Goal: Communication & Community: Answer question/provide support

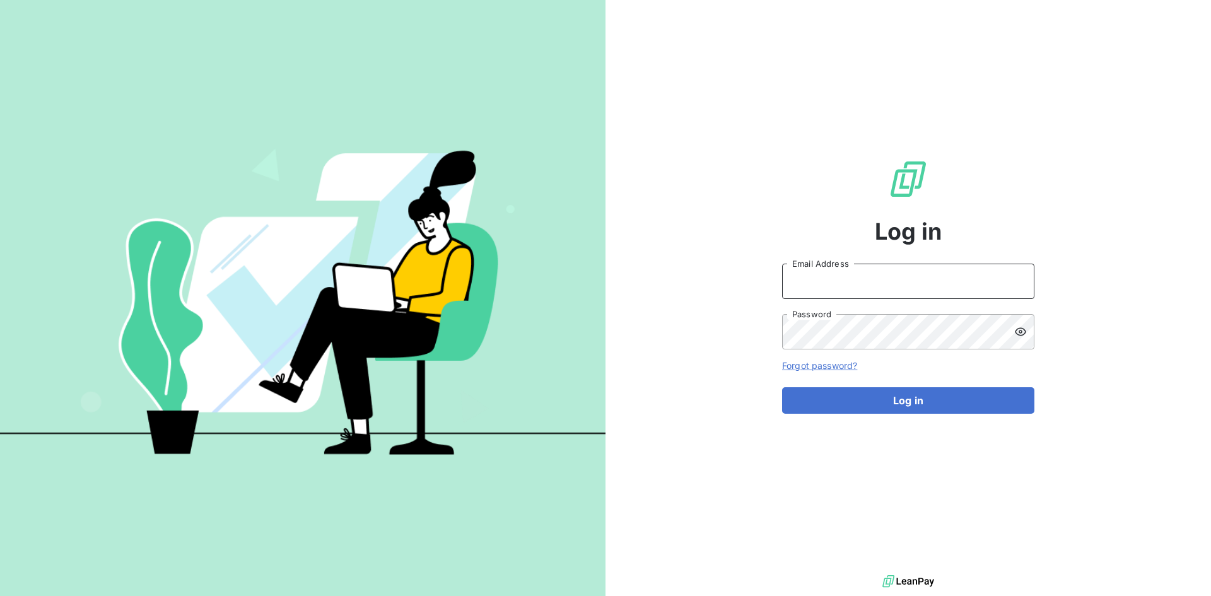
type input "[PERSON_NAME][EMAIL_ADDRESS][PERSON_NAME][DOMAIN_NAME]"
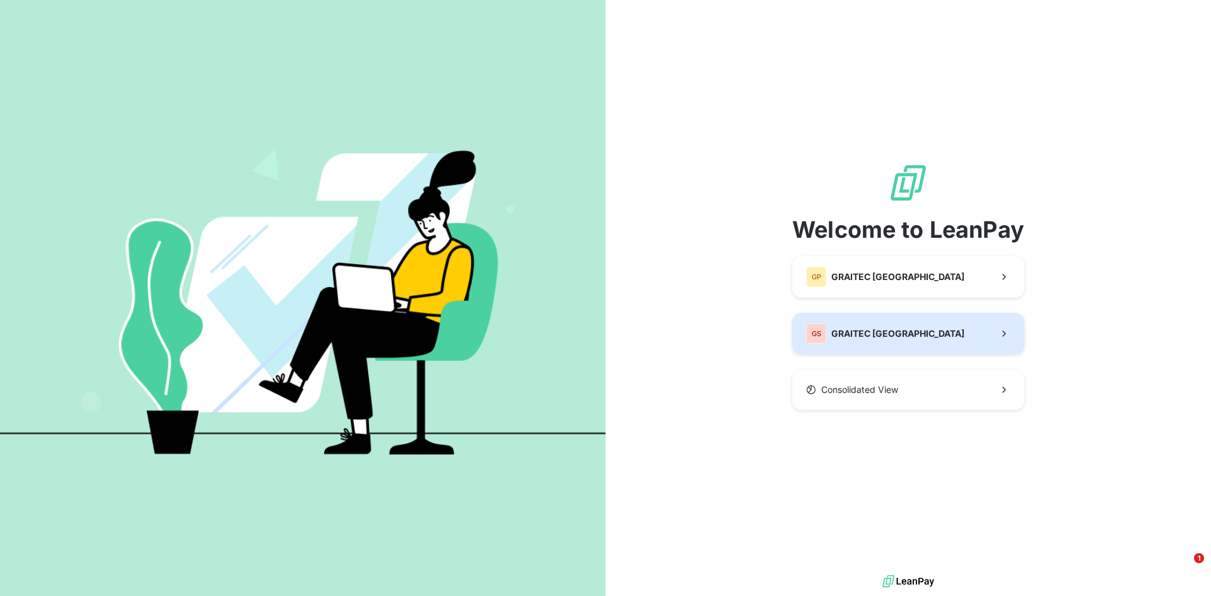
click at [886, 334] on span "GRAITEC [GEOGRAPHIC_DATA]" at bounding box center [898, 333] width 133 height 13
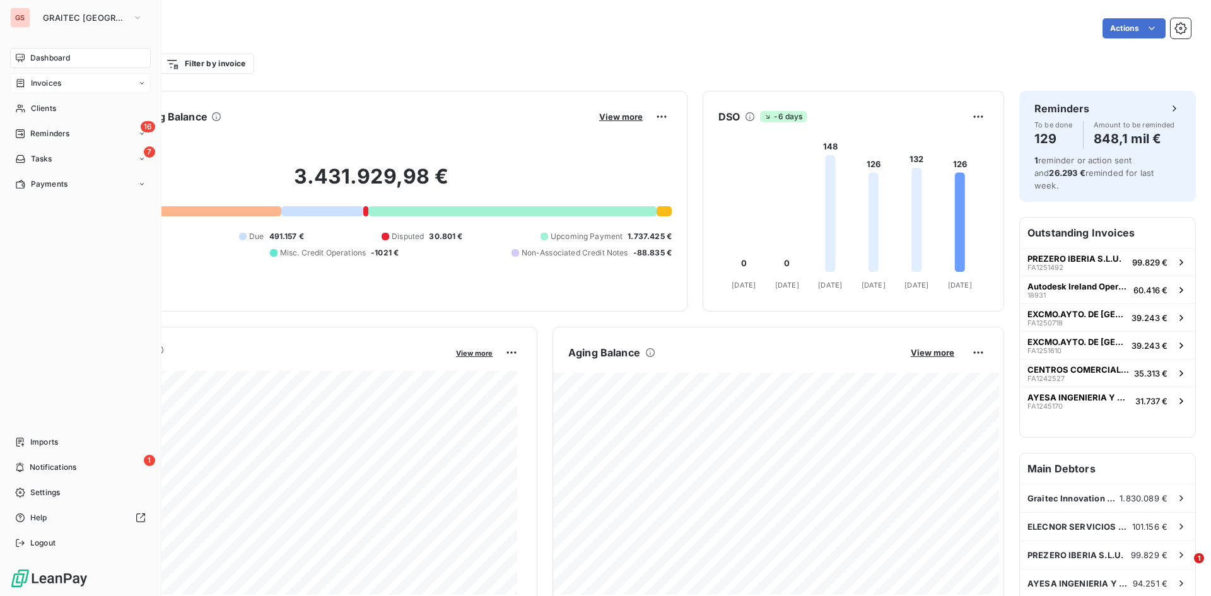
click at [23, 85] on icon at bounding box center [20, 83] width 11 height 10
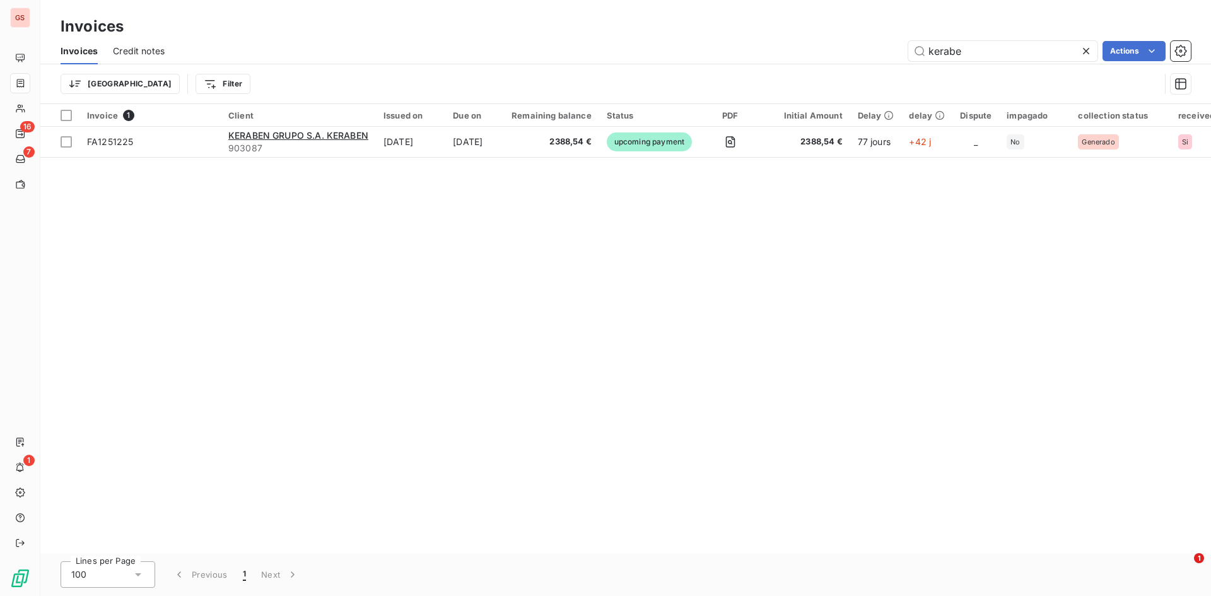
click at [1085, 49] on icon at bounding box center [1086, 51] width 13 height 13
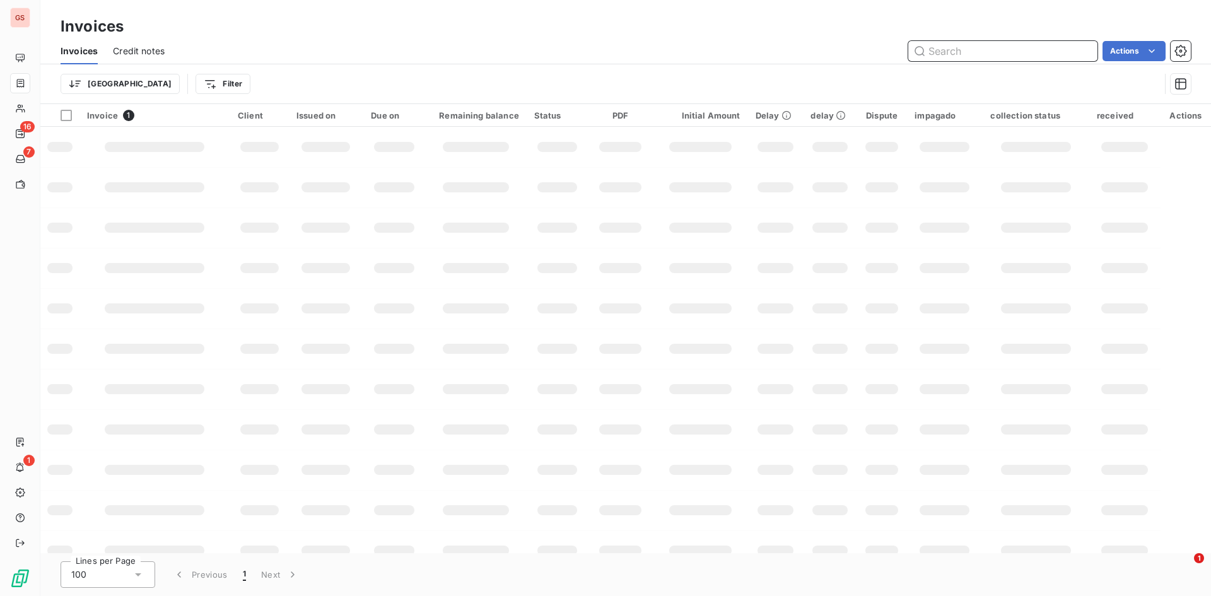
click at [932, 56] on input "text" at bounding box center [1003, 51] width 189 height 20
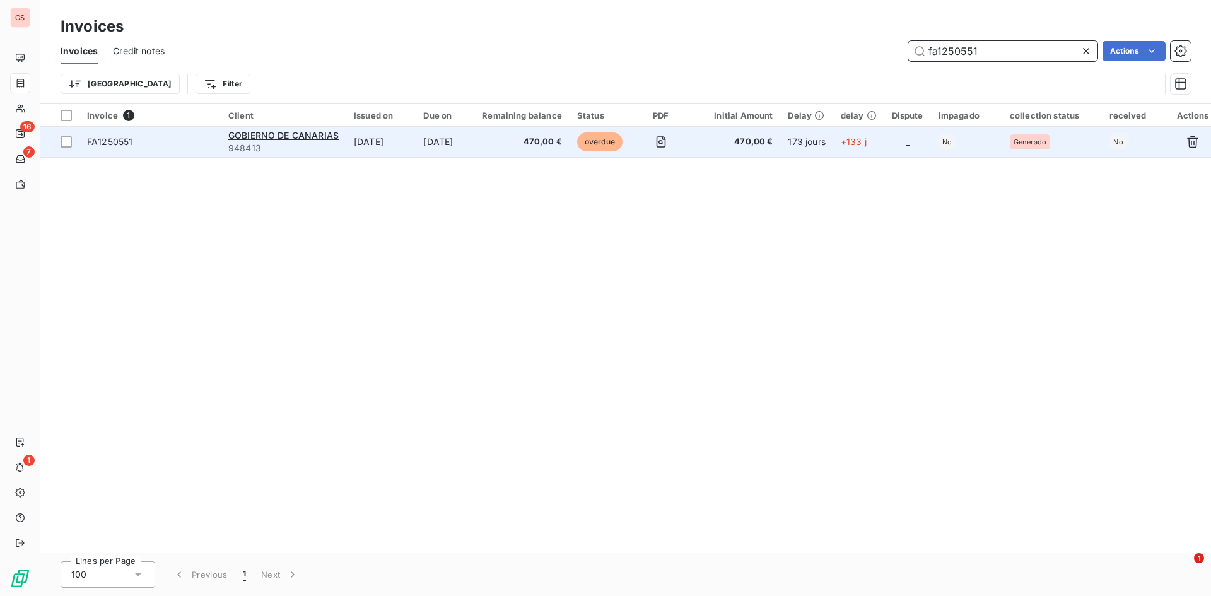
type input "fa1250551"
click at [543, 147] on span "470,00 €" at bounding box center [522, 142] width 80 height 13
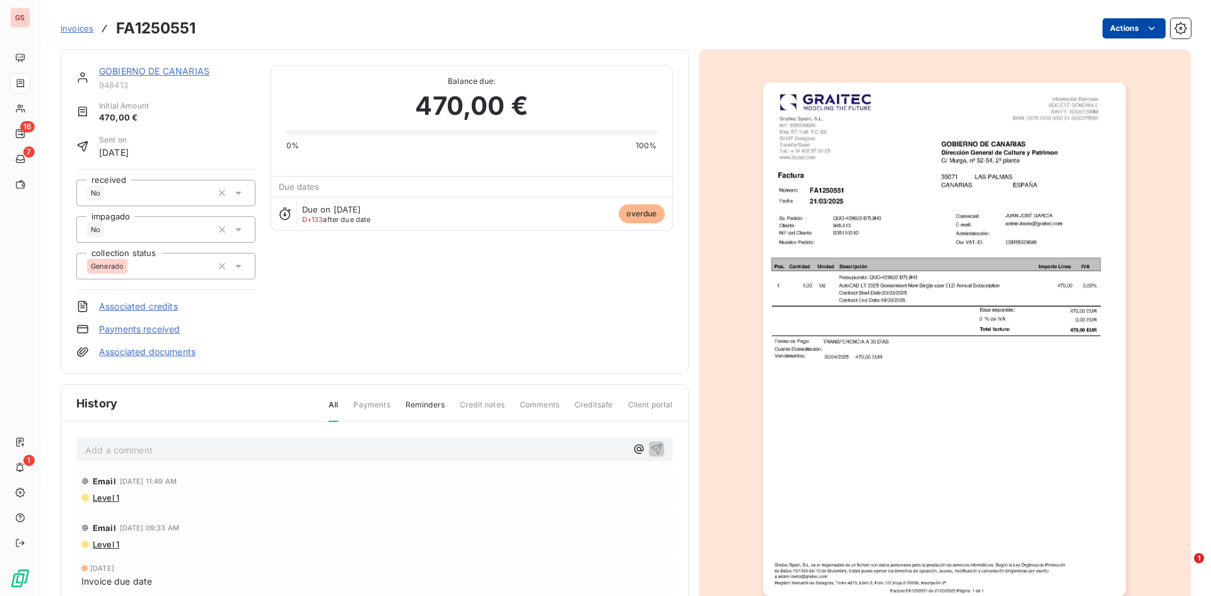
click at [1132, 23] on html "GS 16 7 1 Invoices FA1250551 Actions GOBIERNO DE CANARIAS 948413 Initial Amount…" at bounding box center [605, 298] width 1211 height 596
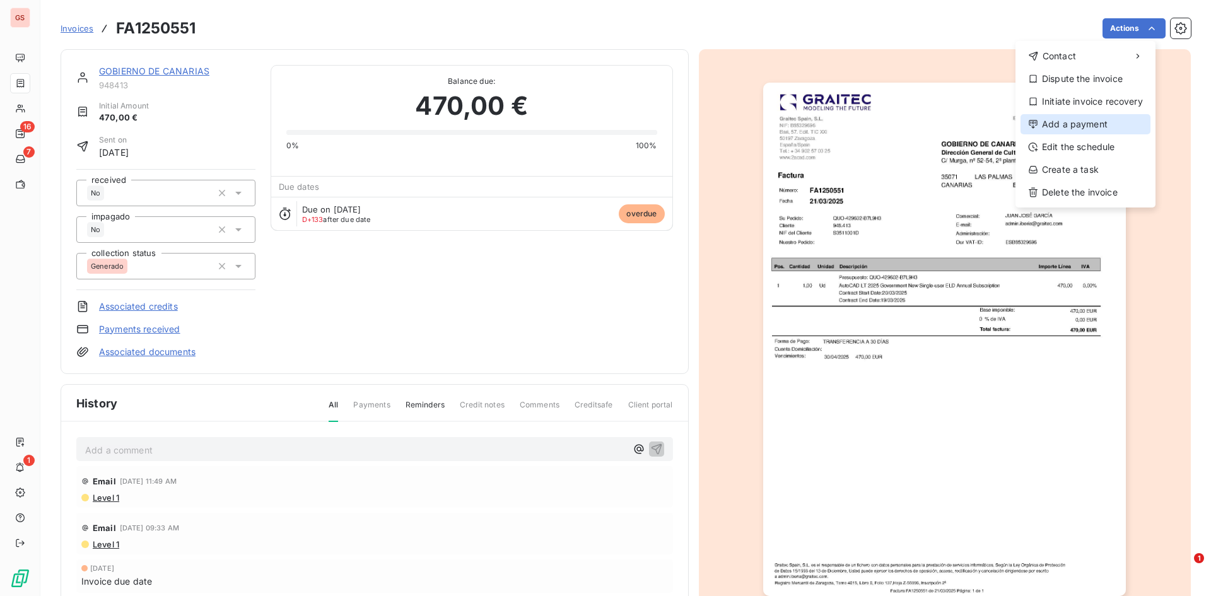
click at [1073, 122] on div "Add a payment" at bounding box center [1086, 124] width 130 height 20
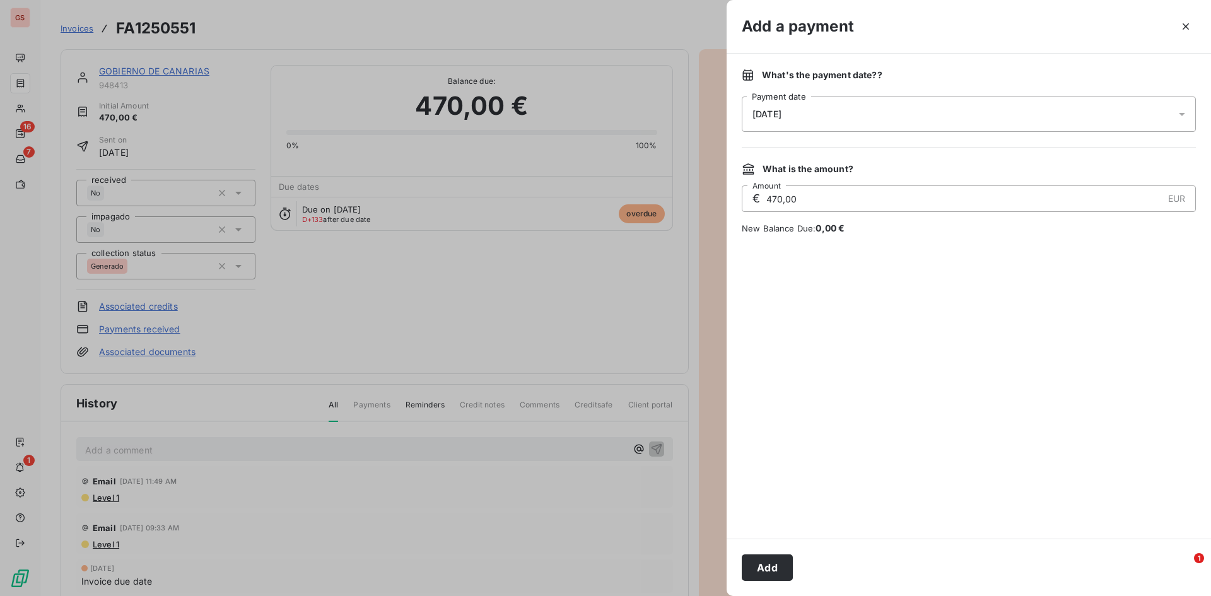
click at [850, 121] on div "[DATE]" at bounding box center [969, 114] width 454 height 35
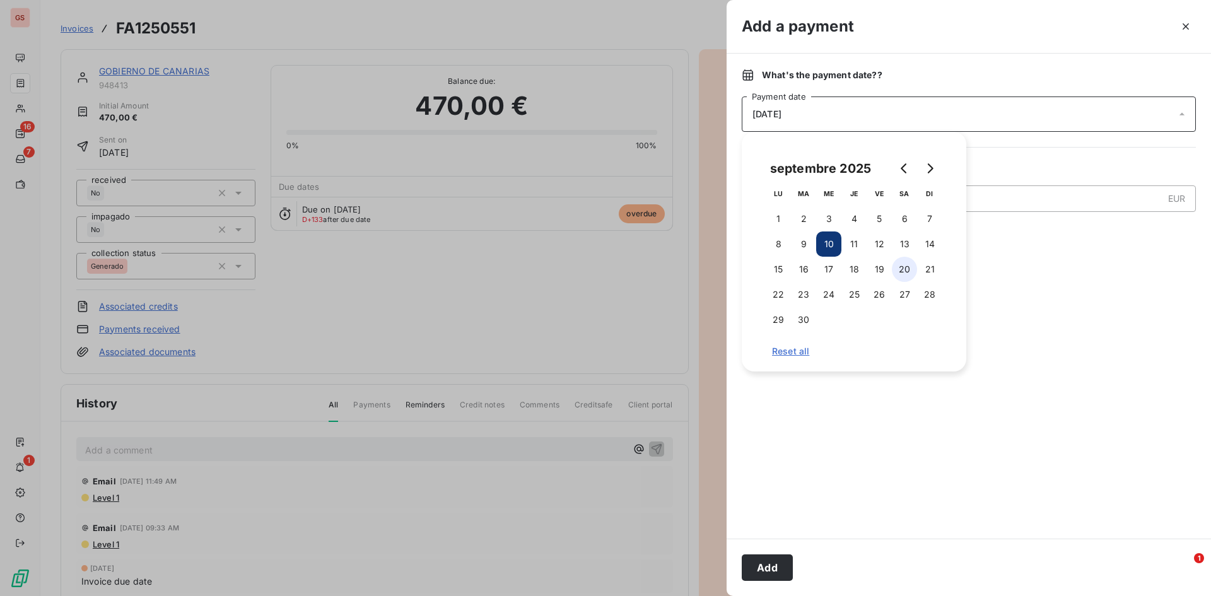
drag, startPoint x: 925, startPoint y: 240, endPoint x: 914, endPoint y: 261, distance: 23.2
click at [926, 240] on button "14" at bounding box center [929, 244] width 25 height 25
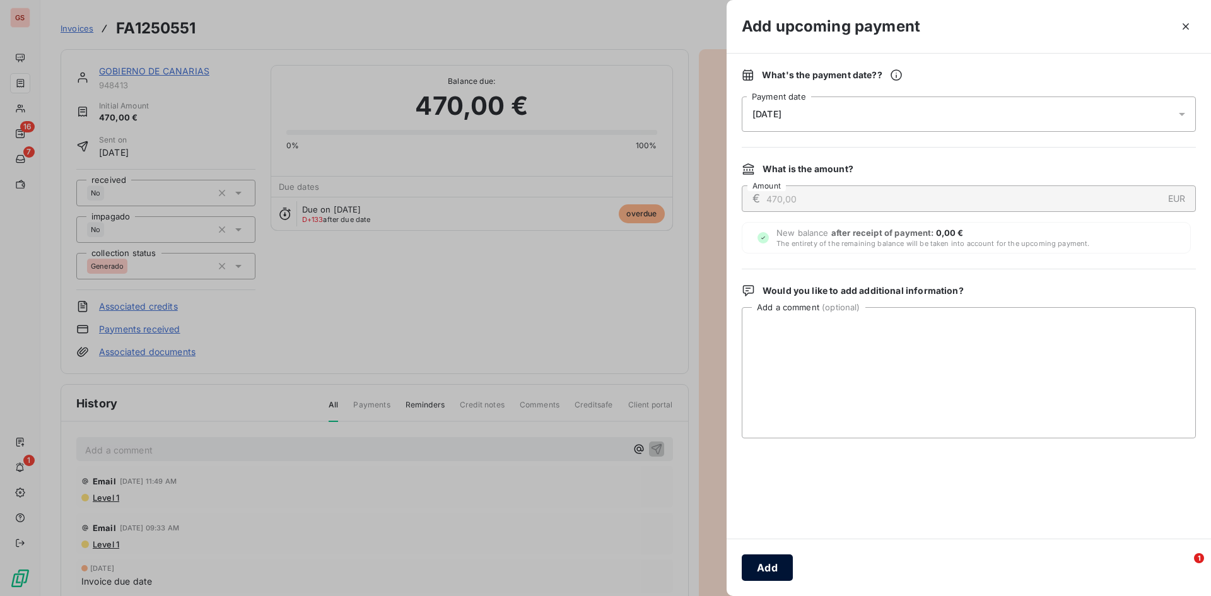
click at [767, 555] on div "Add" at bounding box center [969, 567] width 485 height 57
click at [763, 556] on button "Add" at bounding box center [767, 568] width 51 height 26
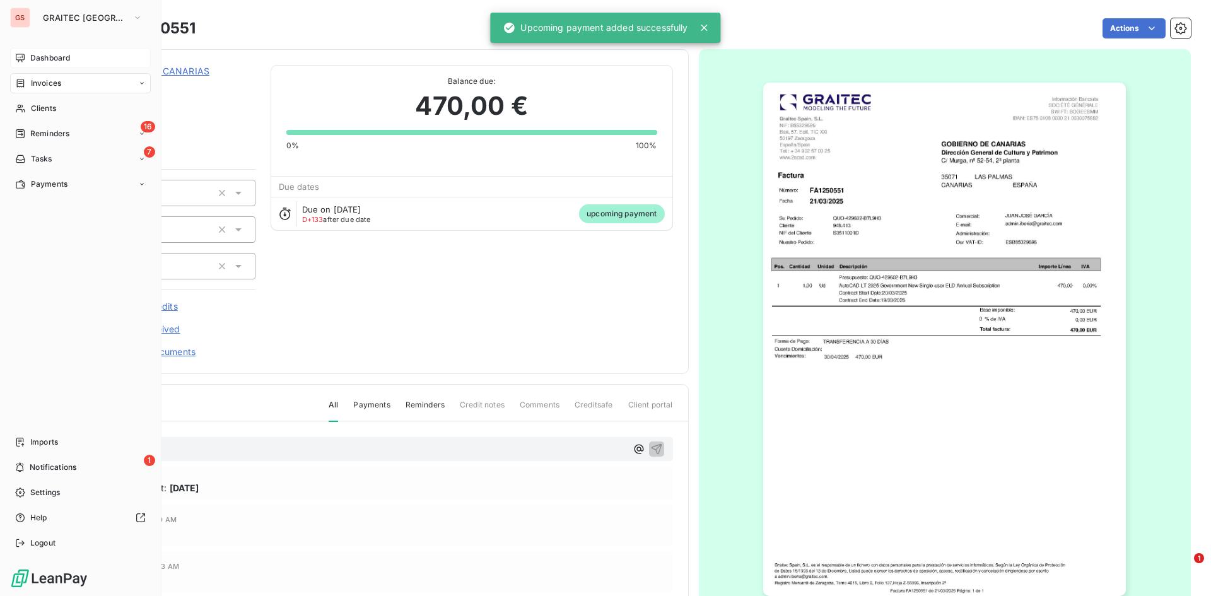
click at [25, 66] on div "Dashboard" at bounding box center [80, 58] width 141 height 20
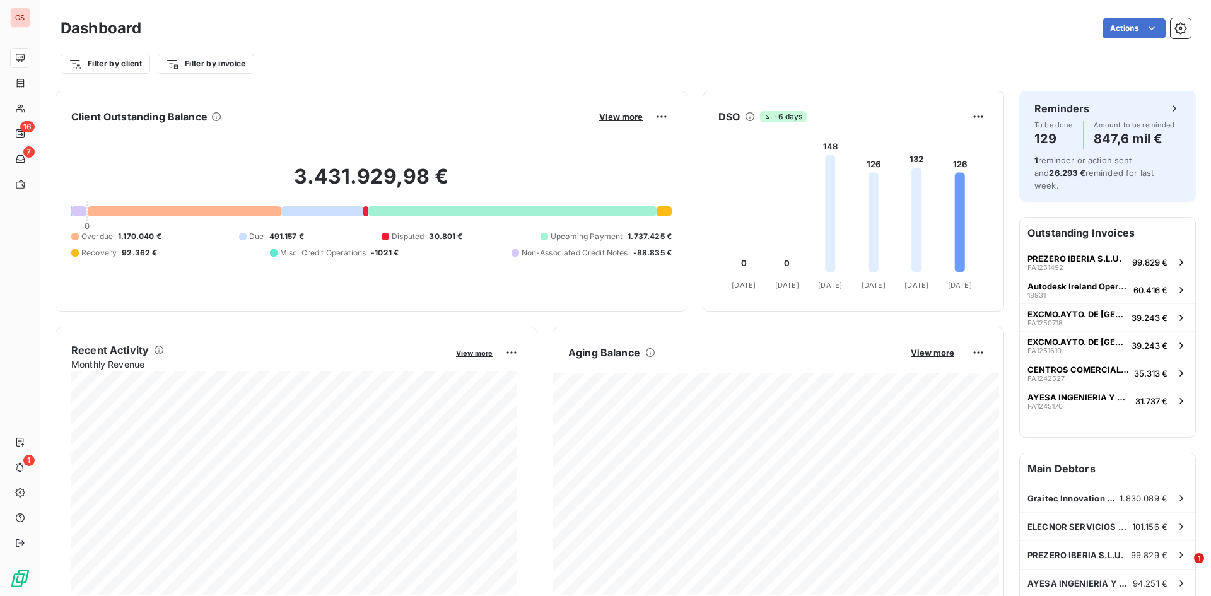
drag, startPoint x: 563, startPoint y: 259, endPoint x: 809, endPoint y: 47, distance: 324.7
click at [810, 52] on div "Filter by client Filter by invoice" at bounding box center [626, 64] width 1131 height 24
drag, startPoint x: 760, startPoint y: 70, endPoint x: 902, endPoint y: 10, distance: 153.5
click at [962, 15] on div "Dashboard Actions Filter by client Filter by invoice" at bounding box center [625, 41] width 1171 height 83
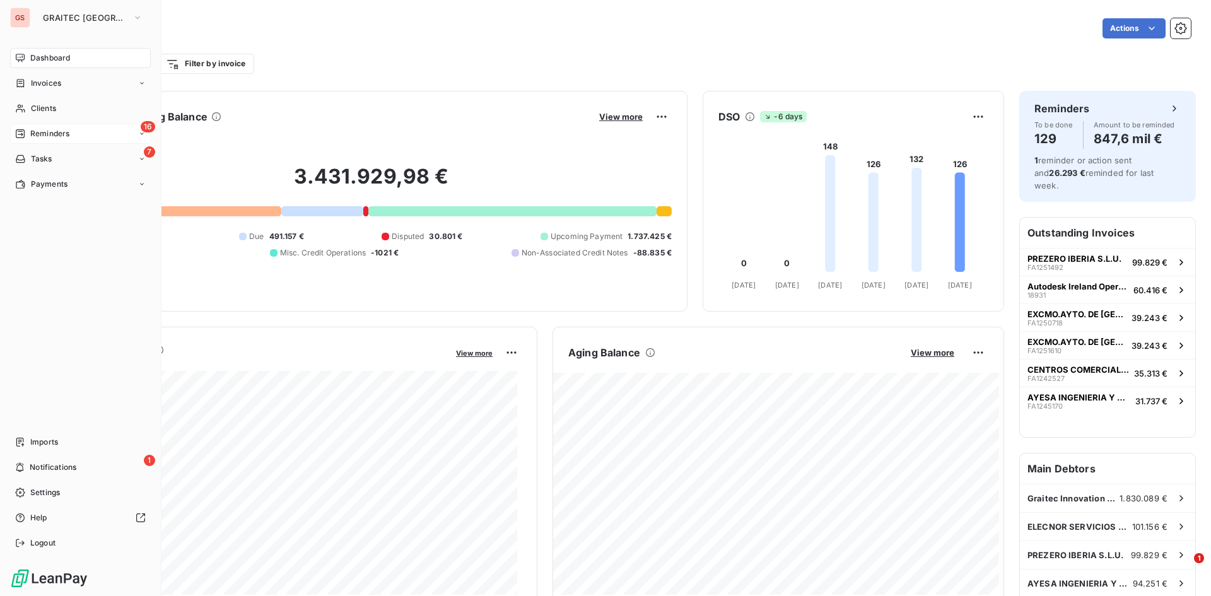
click at [35, 127] on div "16 Reminders" at bounding box center [80, 134] width 141 height 20
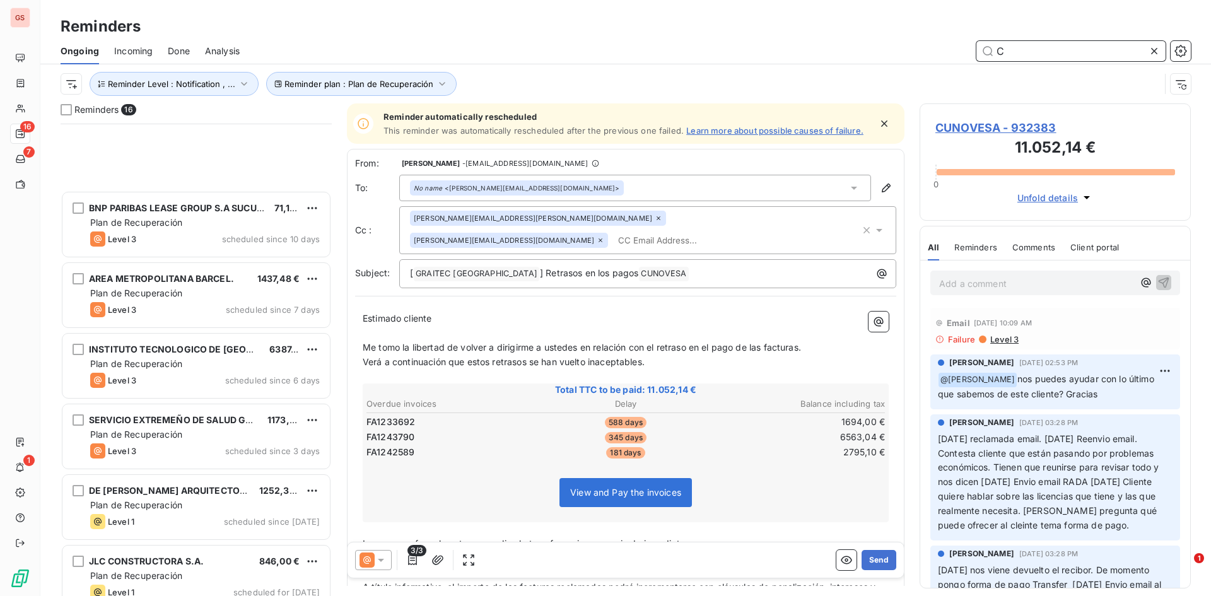
scroll to position [316, 0]
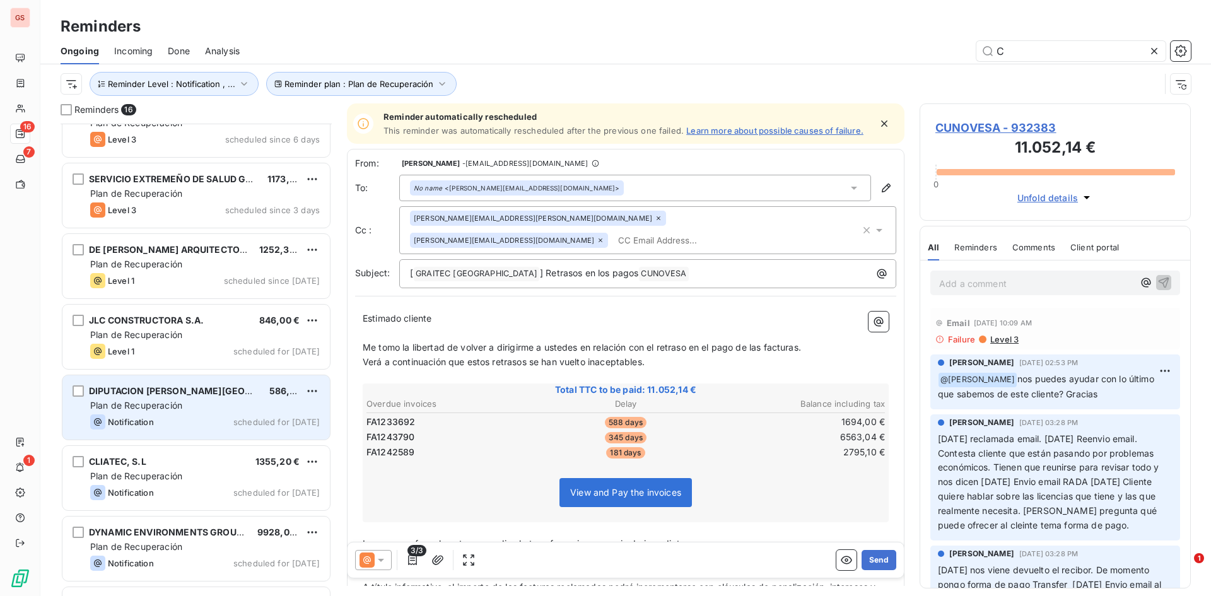
click at [140, 424] on span "Notification" at bounding box center [131, 422] width 46 height 10
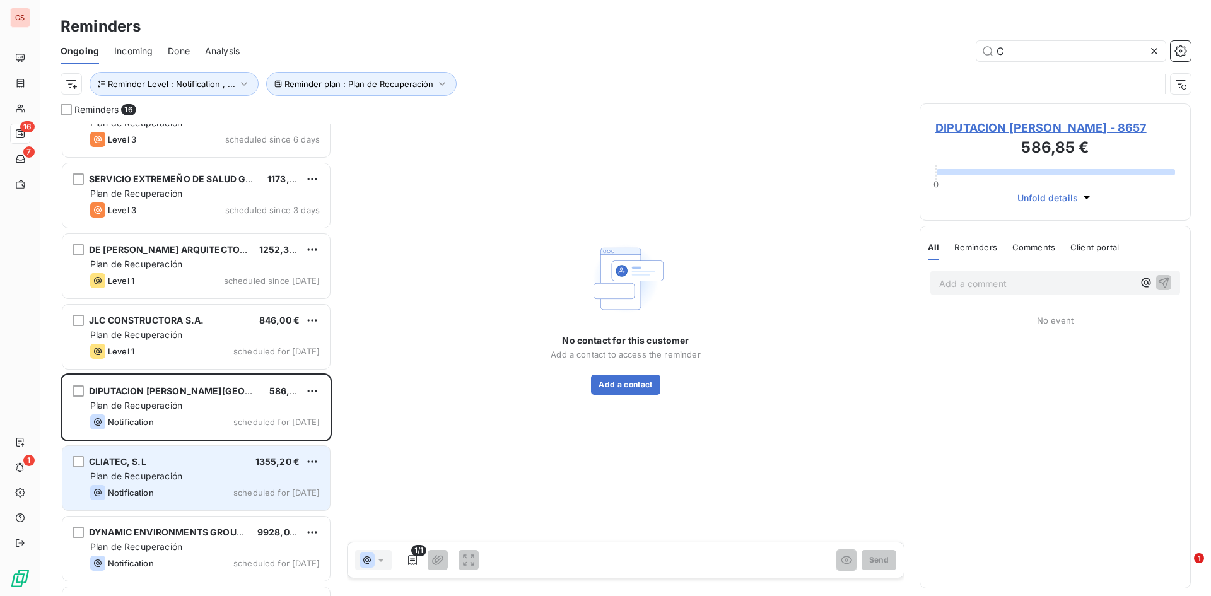
click at [188, 481] on div "Plan de Recuperación" at bounding box center [205, 476] width 230 height 13
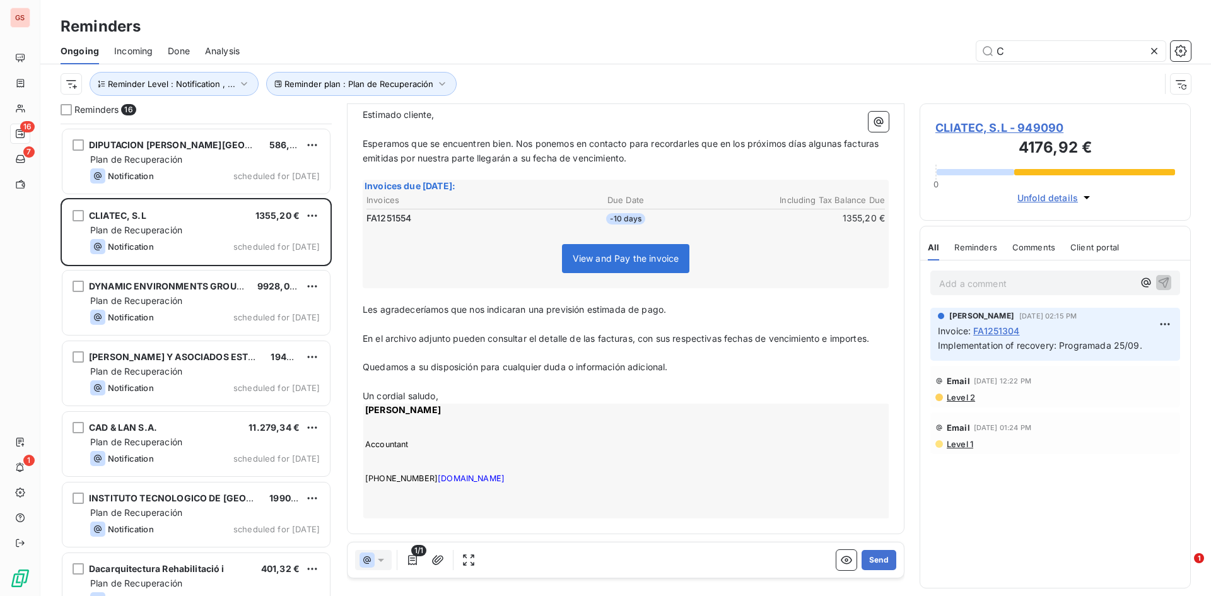
scroll to position [568, 0]
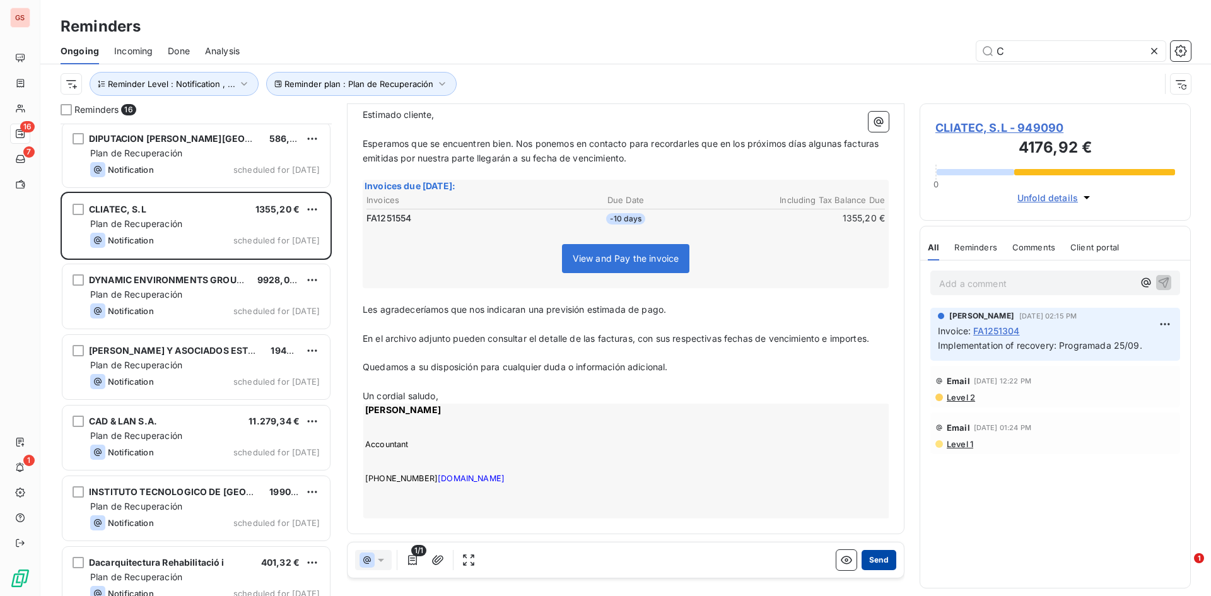
click at [869, 565] on button "Send" at bounding box center [879, 560] width 35 height 20
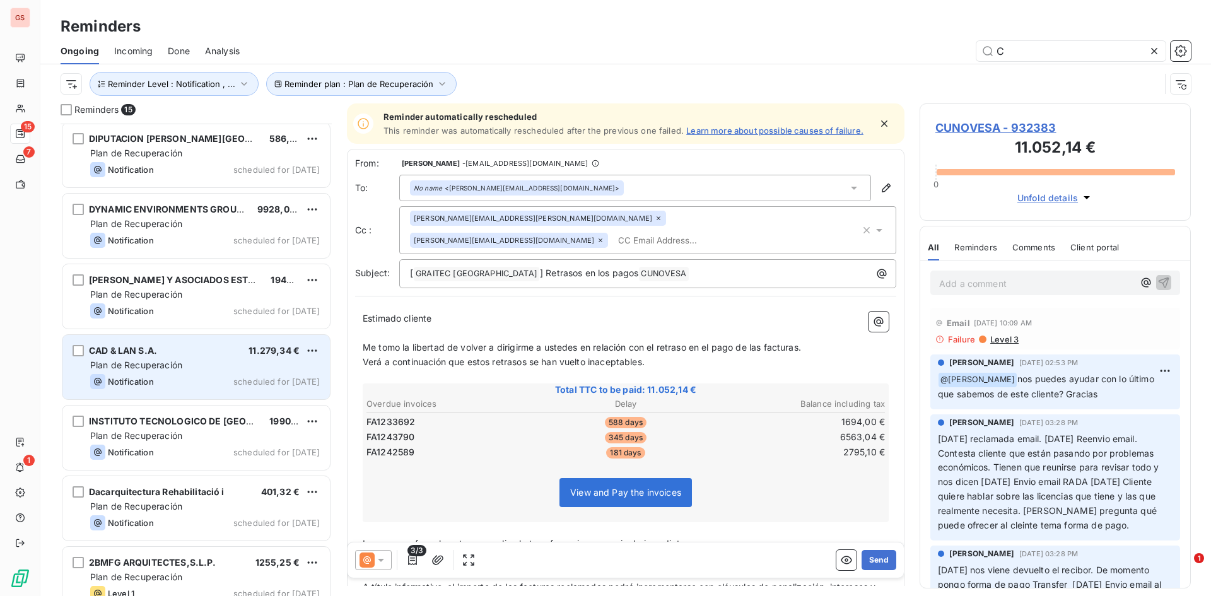
scroll to position [588, 0]
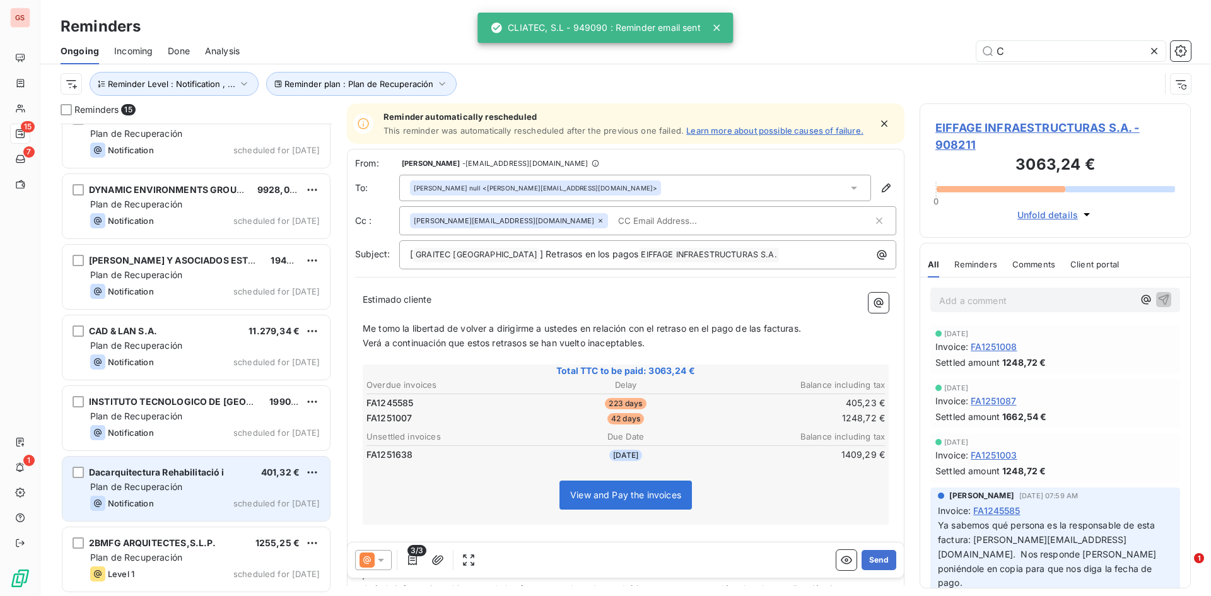
click at [200, 517] on div "Dacarquitectura Rehabilitació i 401,32 € Plan de Recuperación Notification sche…" at bounding box center [196, 489] width 268 height 64
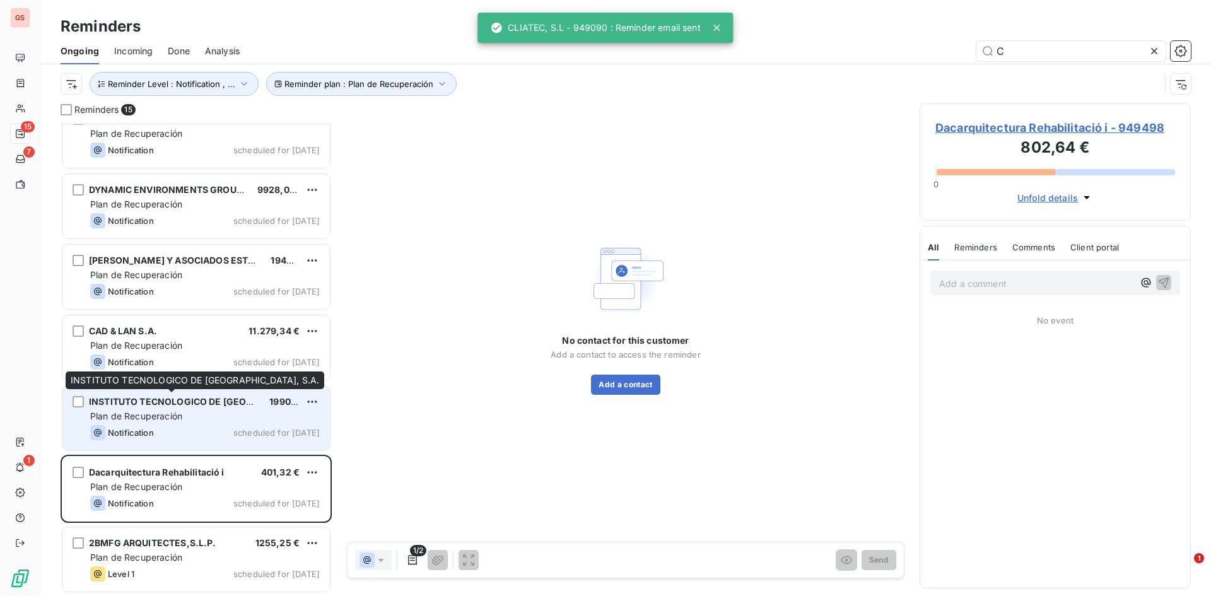
click at [188, 406] on span "INSTITUTO TECNOLOGICO DE [GEOGRAPHIC_DATA], S.A." at bounding box center [215, 401] width 252 height 11
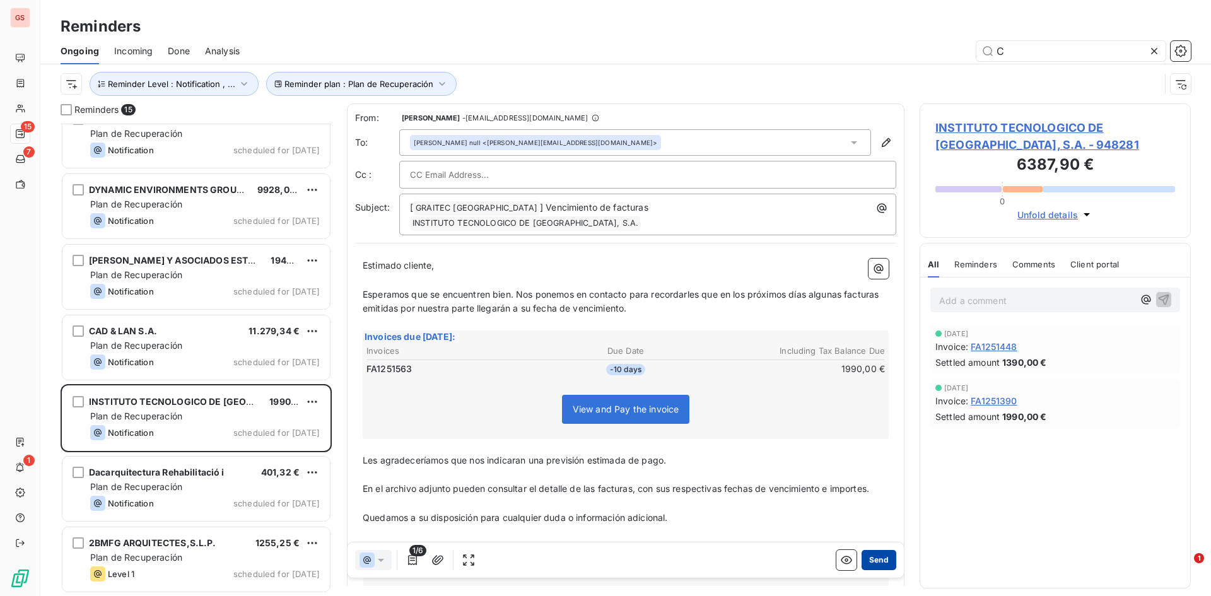
click at [876, 557] on button "Send" at bounding box center [879, 560] width 35 height 20
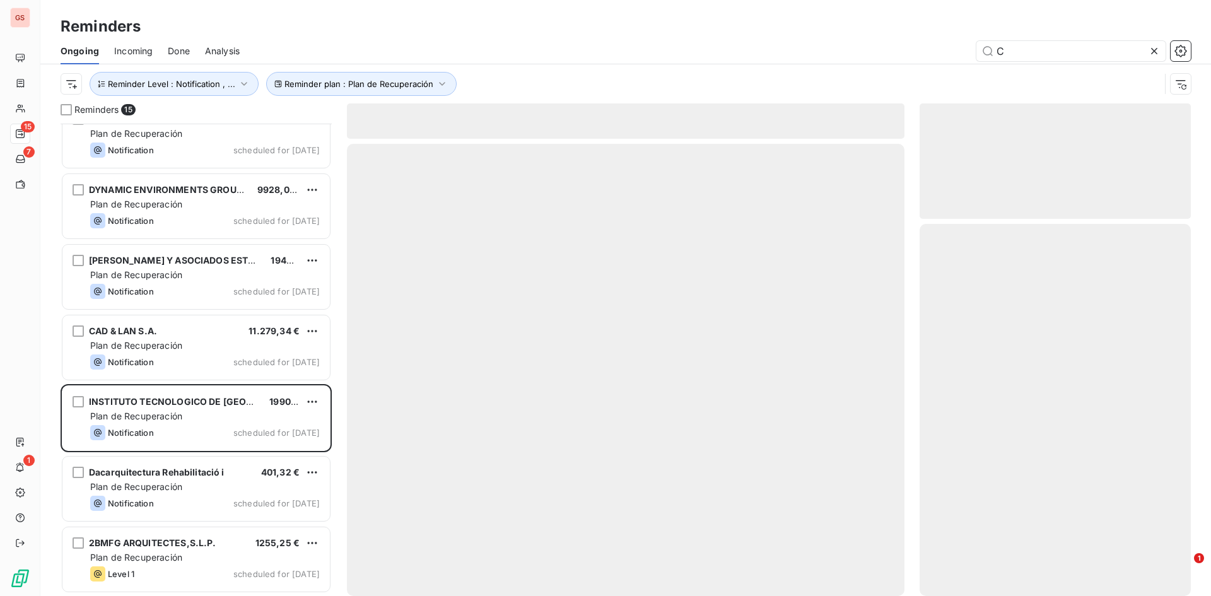
scroll to position [446, 0]
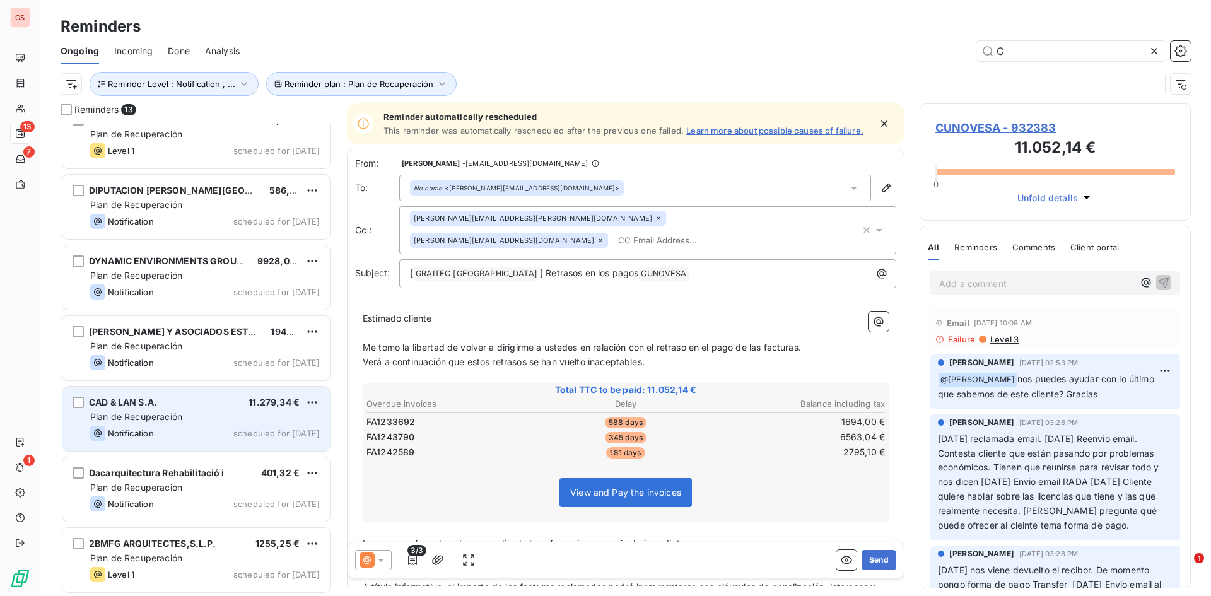
click at [211, 413] on div "Plan de Recuperación" at bounding box center [205, 417] width 230 height 13
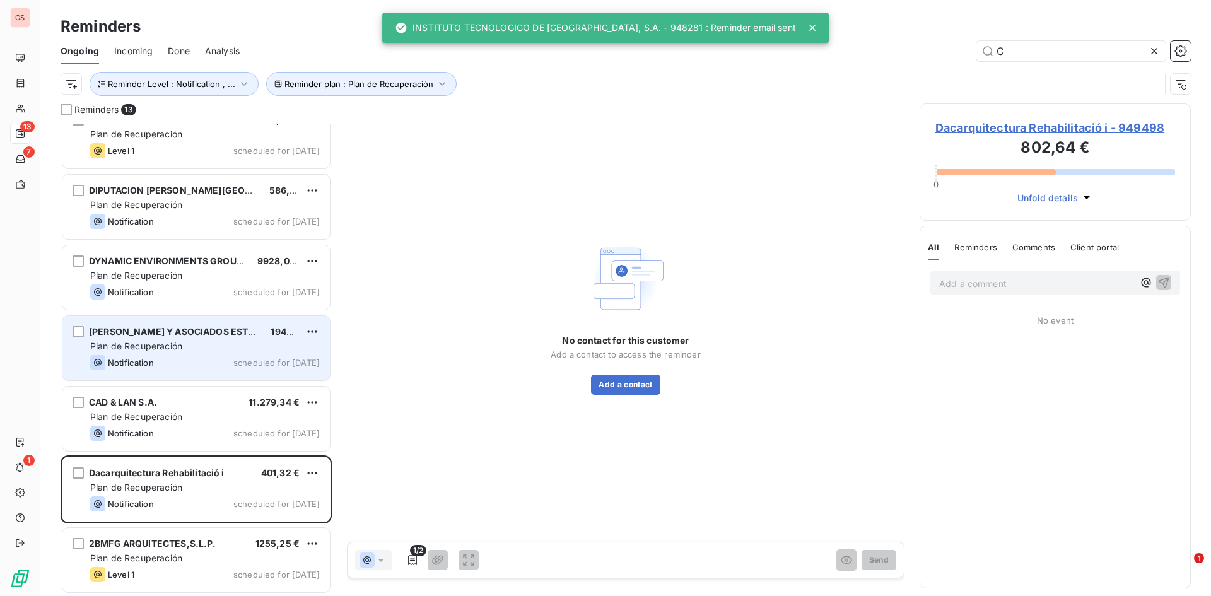
click at [223, 351] on div "Plan de Recuperación" at bounding box center [205, 346] width 230 height 13
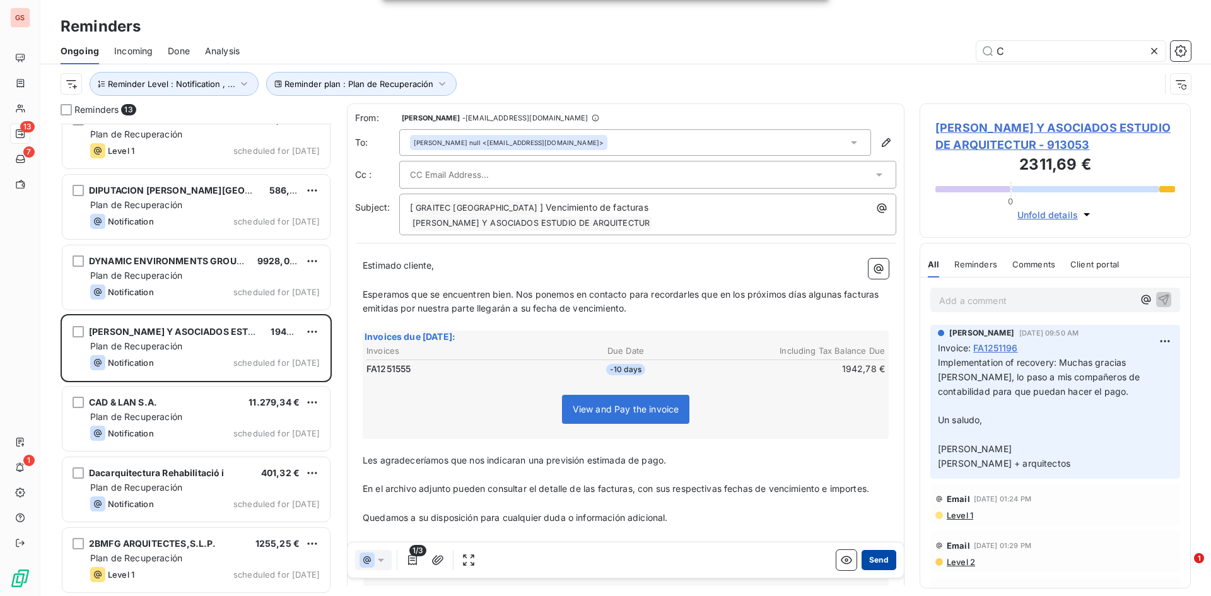
click at [877, 562] on button "Send" at bounding box center [879, 560] width 35 height 20
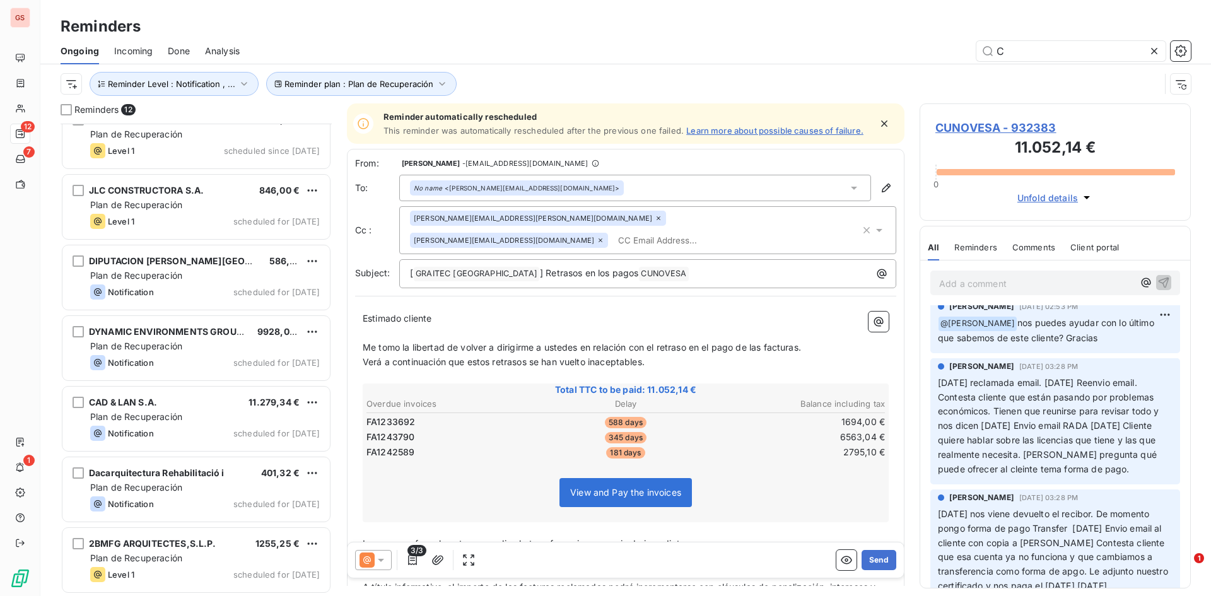
scroll to position [317, 0]
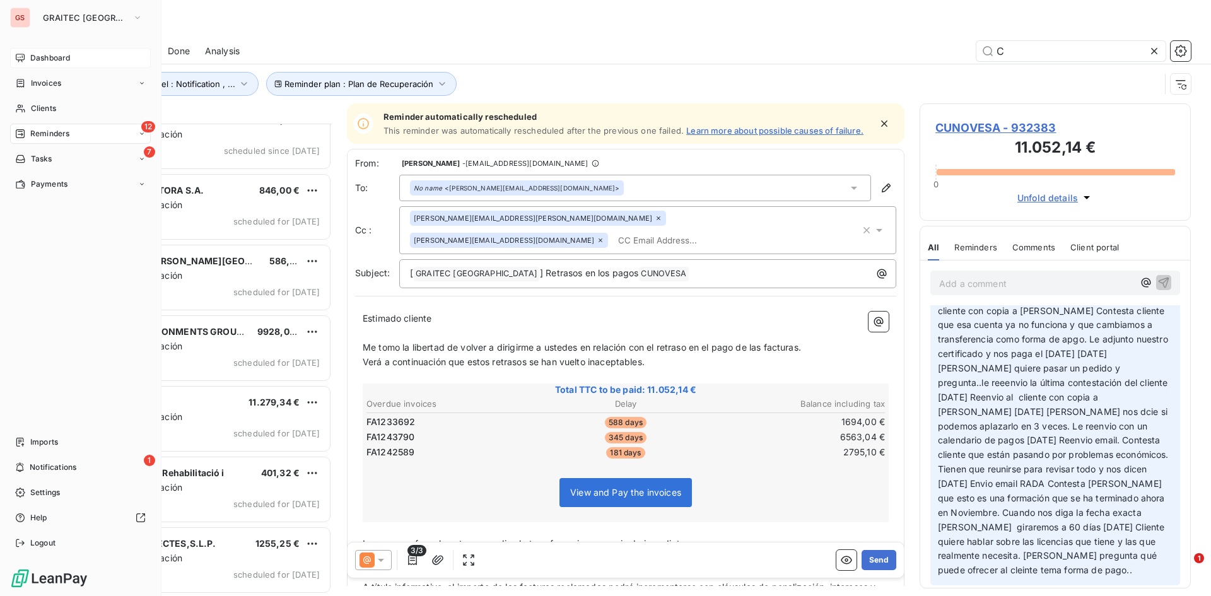
click at [45, 62] on span "Dashboard" at bounding box center [50, 57] width 40 height 11
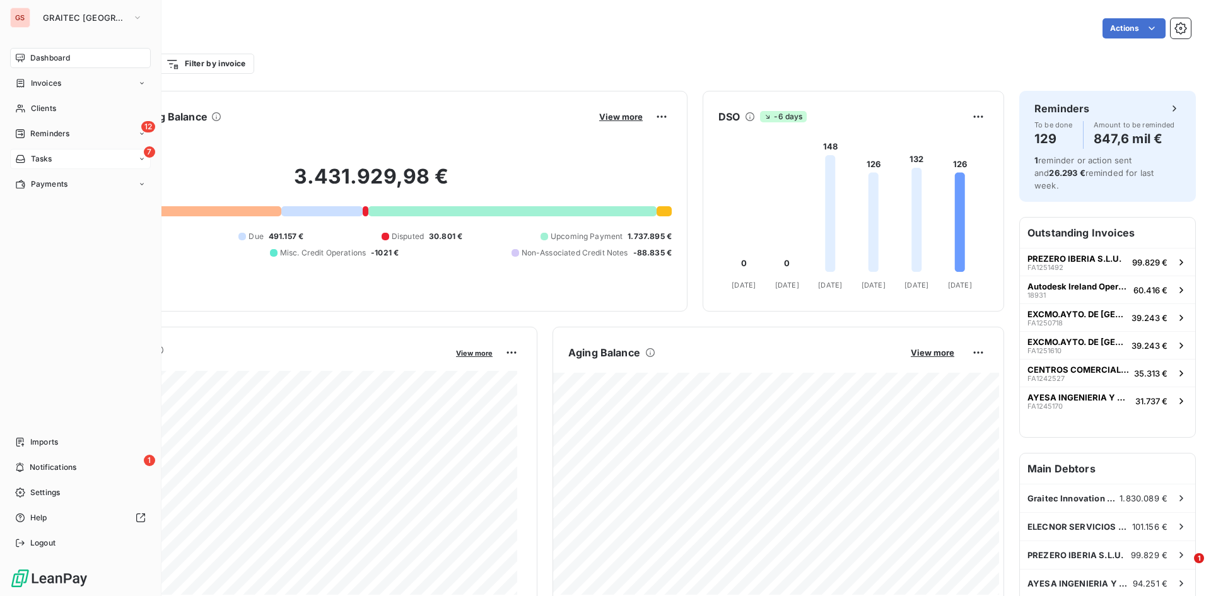
click at [28, 151] on div "7 Tasks" at bounding box center [80, 159] width 141 height 20
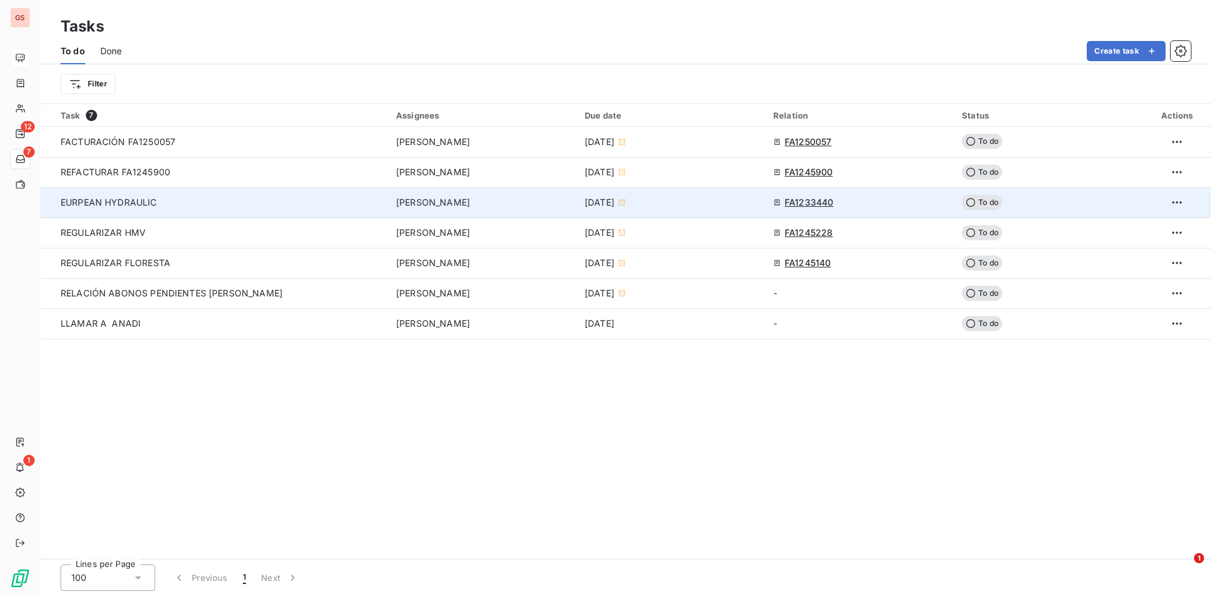
click at [170, 208] on div "EURPEAN HYDRAULIC" at bounding box center [182, 202] width 242 height 13
type input "[DATE]"
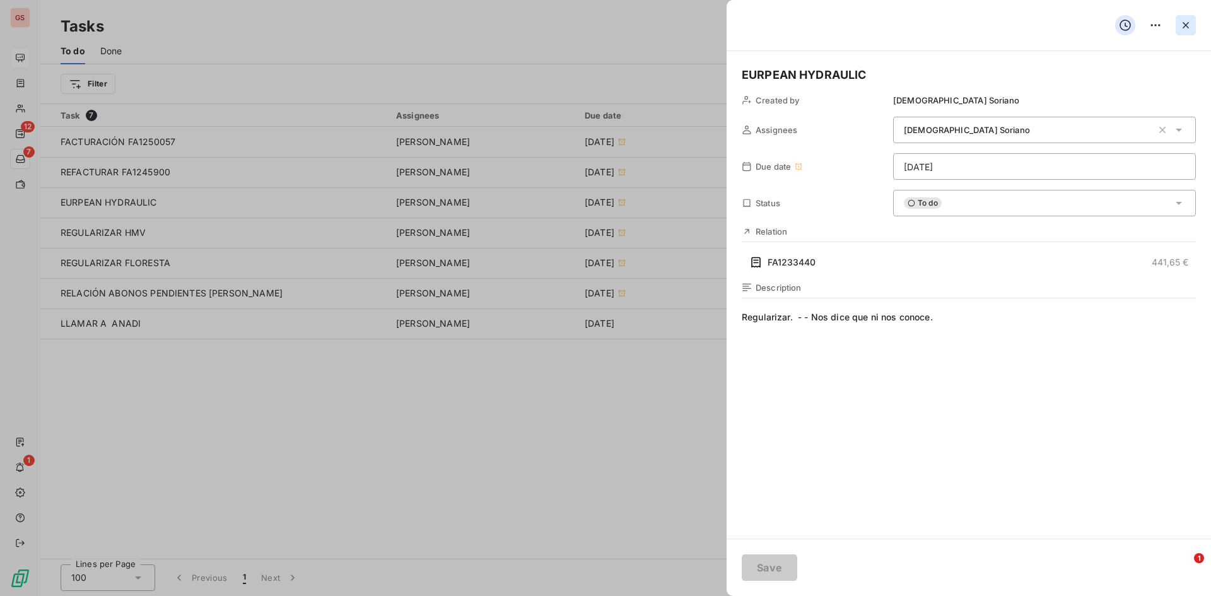
click at [1177, 26] on button "button" at bounding box center [1186, 25] width 20 height 20
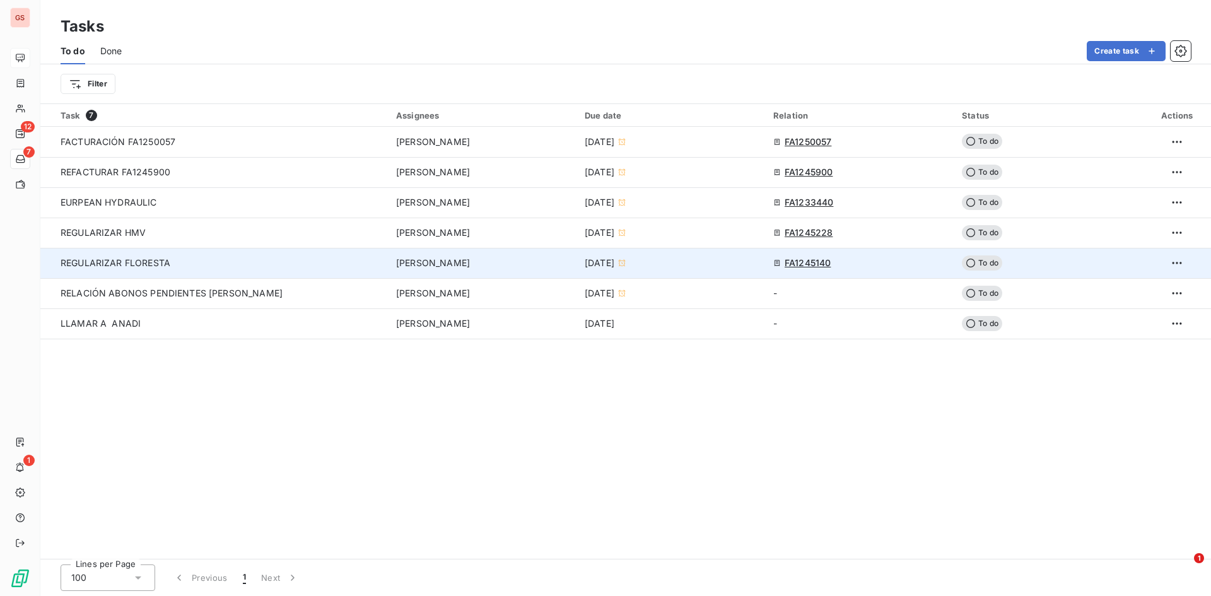
click at [177, 267] on div "REGULARIZAR FLORESTA" at bounding box center [182, 263] width 242 height 13
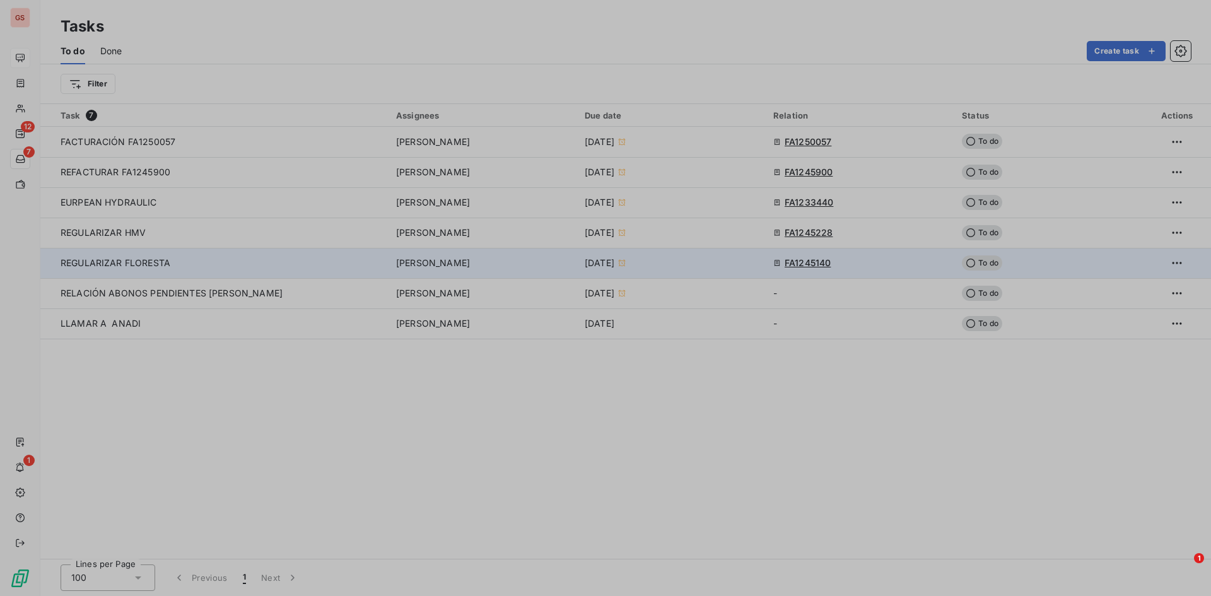
type input "[DATE]"
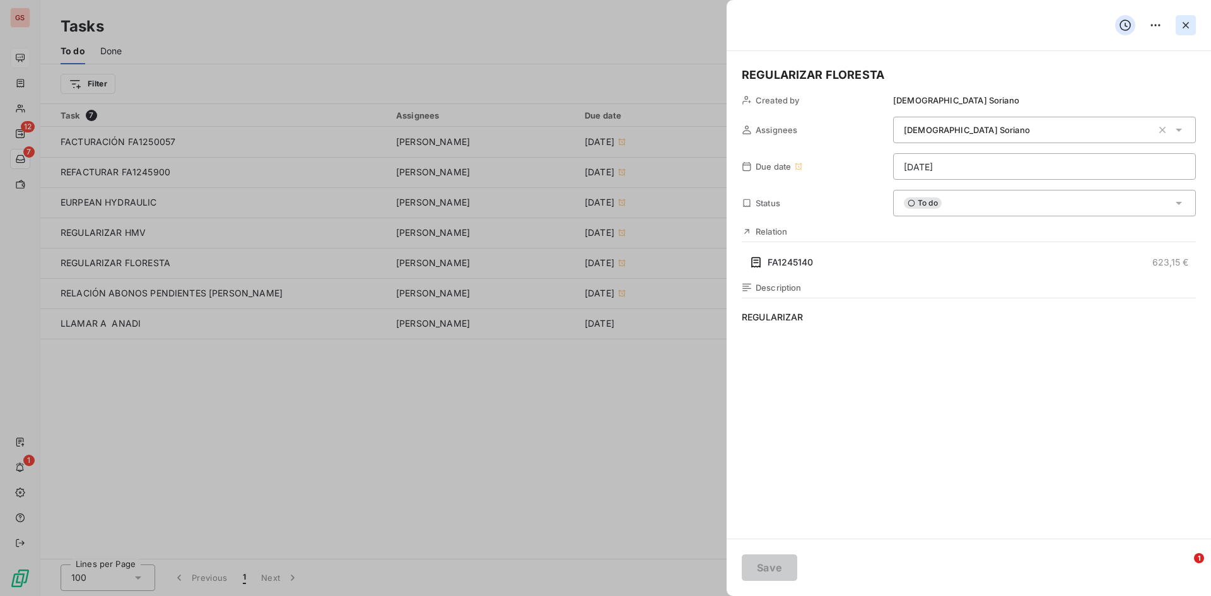
click at [1182, 33] on button "button" at bounding box center [1186, 25] width 20 height 20
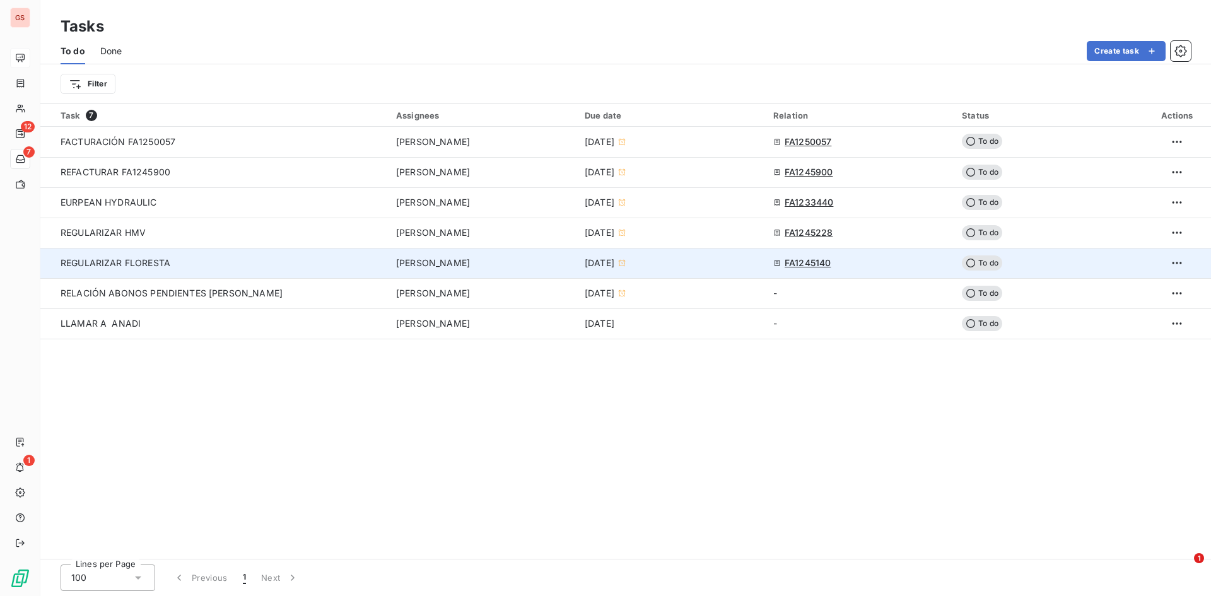
click at [169, 266] on span "REGULARIZAR FLORESTA" at bounding box center [116, 262] width 110 height 11
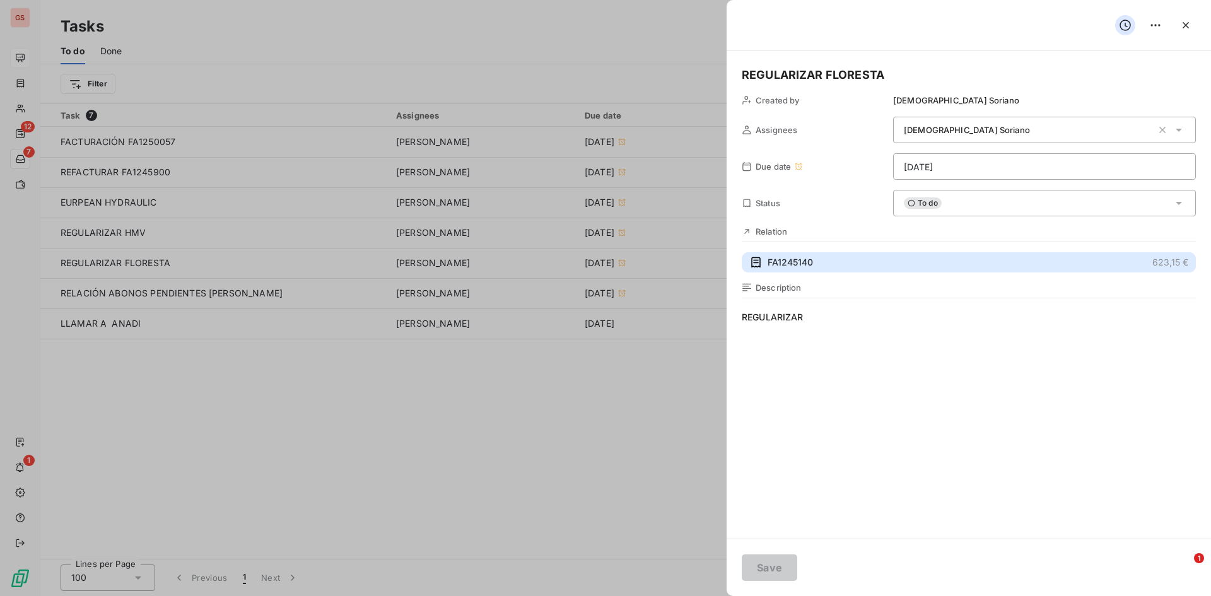
click at [803, 268] on span "FA1245140" at bounding box center [790, 262] width 45 height 13
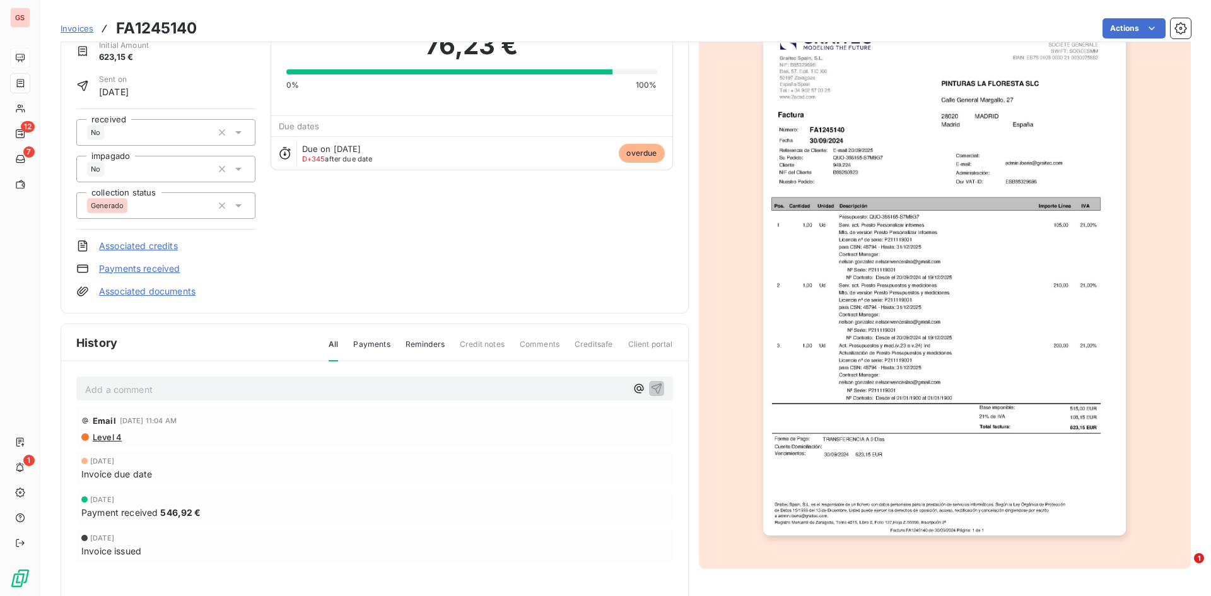
scroll to position [39, 0]
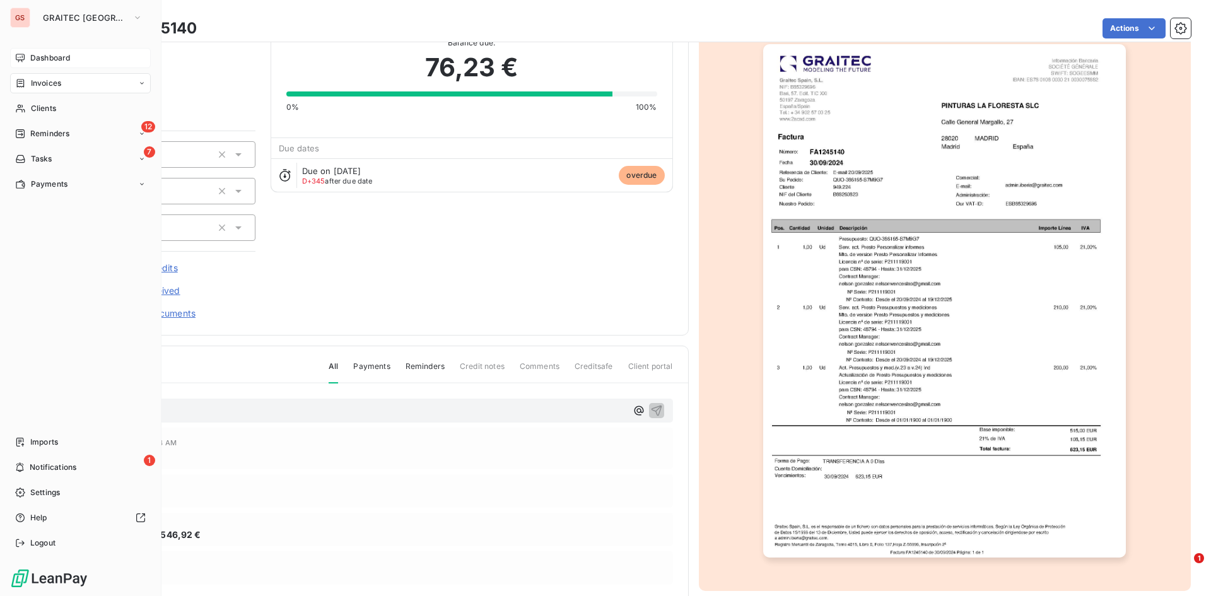
click at [20, 80] on icon at bounding box center [20, 83] width 11 height 10
click at [26, 55] on div "Dashboard" at bounding box center [80, 58] width 141 height 20
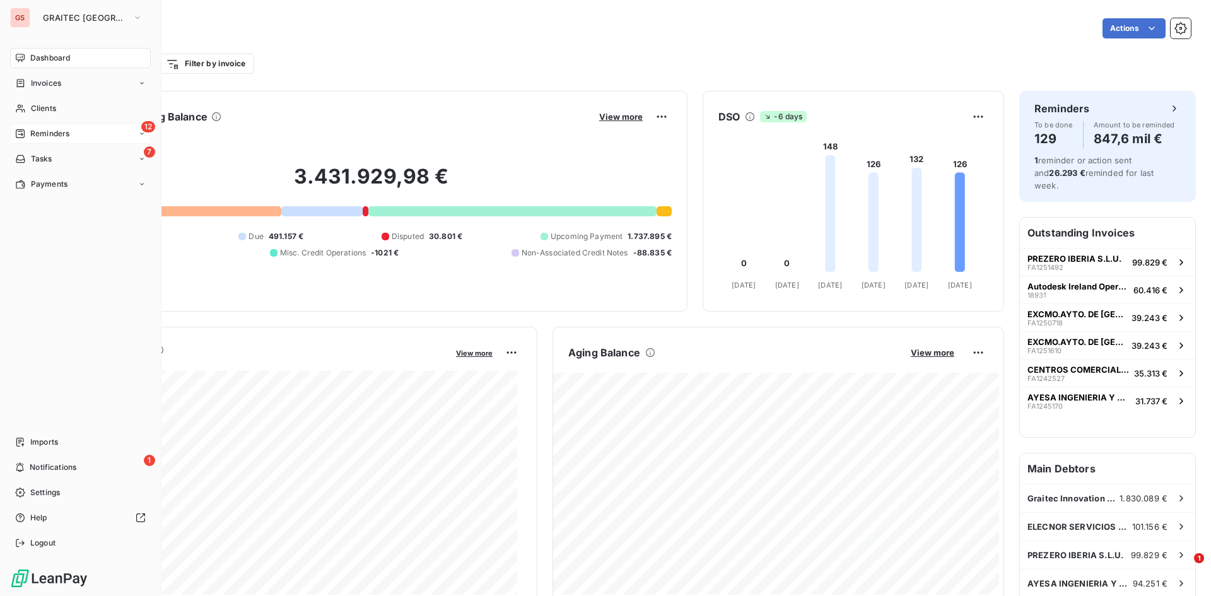
click at [11, 126] on nav "Dashboard Invoices Clients 12 Reminders 7 Tasks Payments" at bounding box center [80, 121] width 141 height 146
click at [14, 128] on div "12 Reminders" at bounding box center [80, 134] width 141 height 20
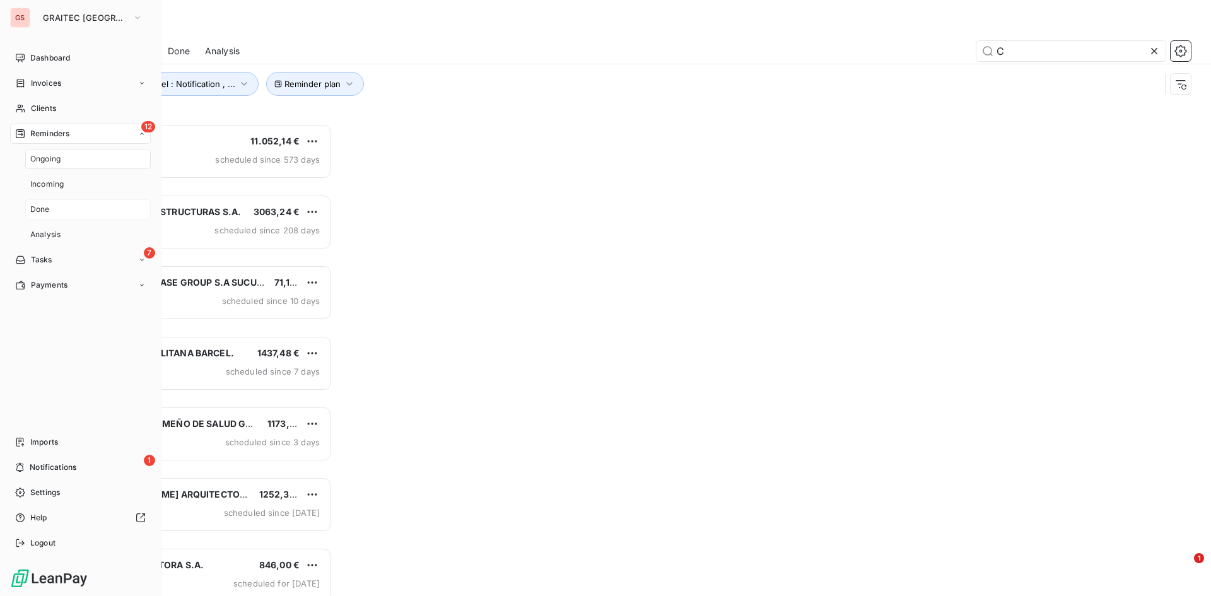
scroll to position [463, 262]
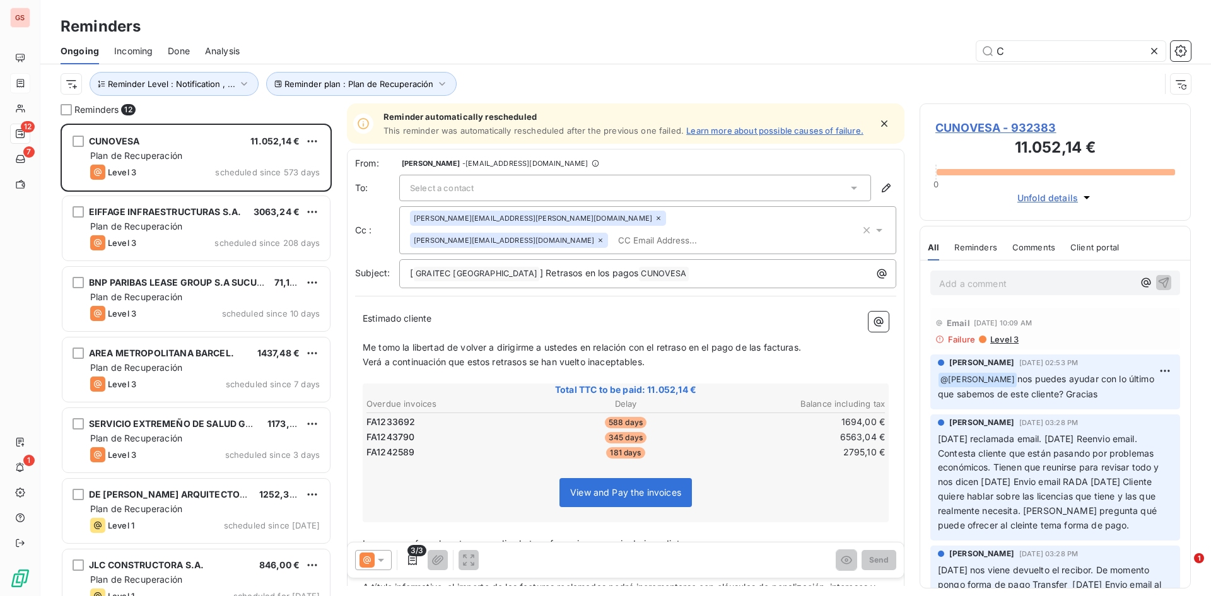
click at [12, 79] on div at bounding box center [20, 83] width 20 height 20
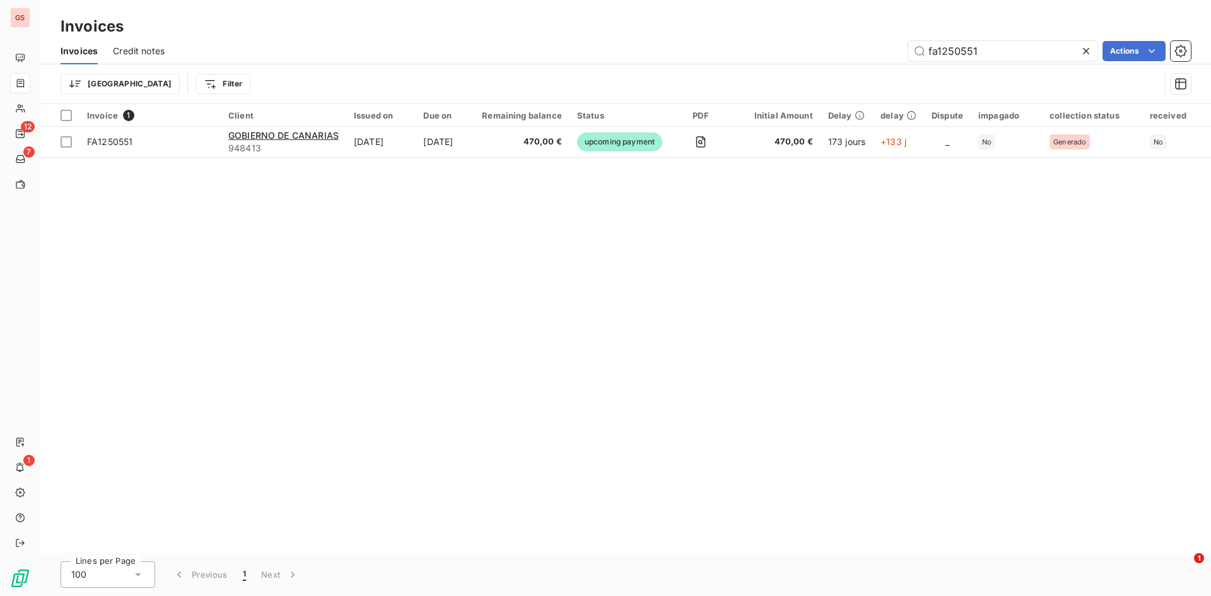
drag, startPoint x: 995, startPoint y: 55, endPoint x: 903, endPoint y: 62, distance: 92.4
click at [903, 62] on div "Invoices Credit notes fa1250551 Actions" at bounding box center [625, 51] width 1171 height 26
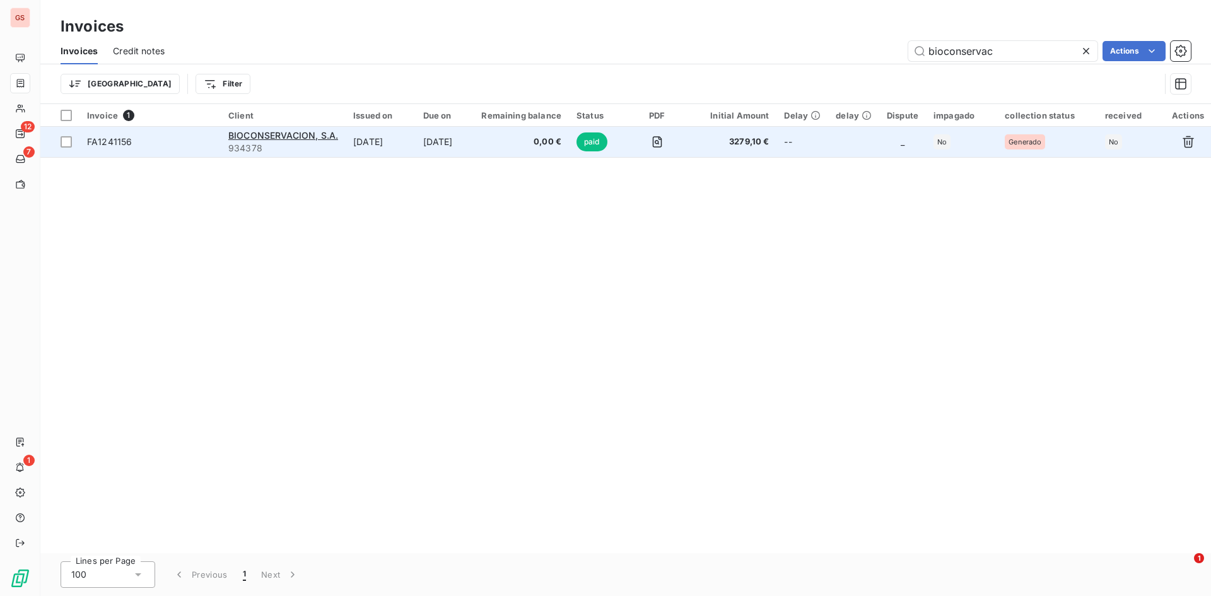
type input "bioconservac"
click at [599, 152] on td "paid" at bounding box center [597, 142] width 57 height 30
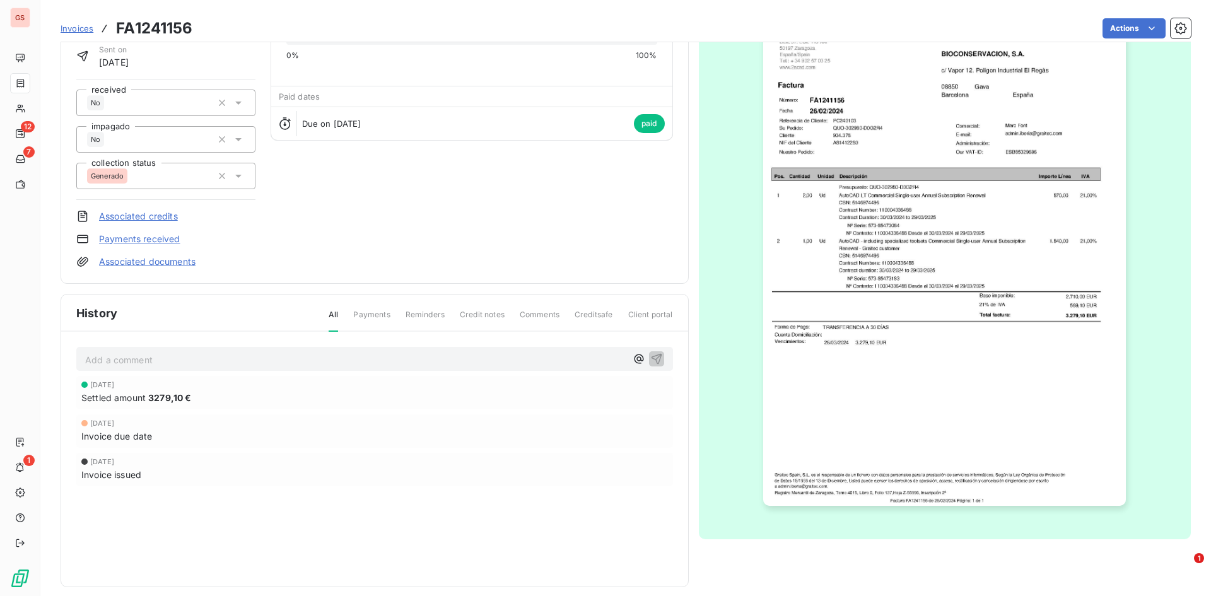
scroll to position [102, 0]
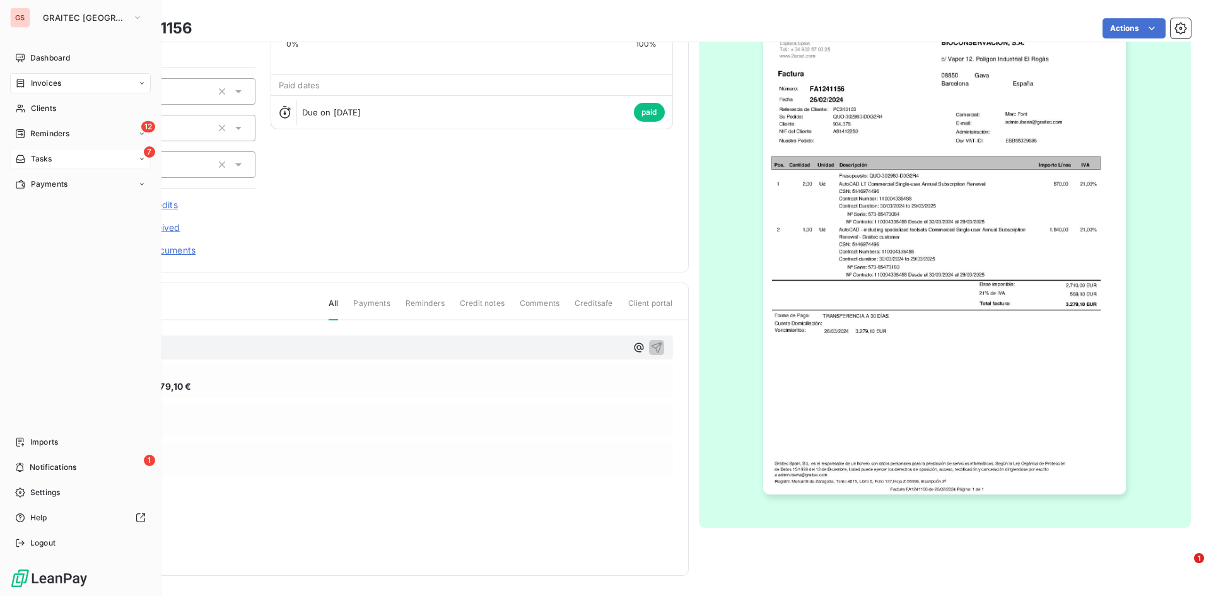
click at [27, 153] on div "Tasks" at bounding box center [33, 158] width 37 height 11
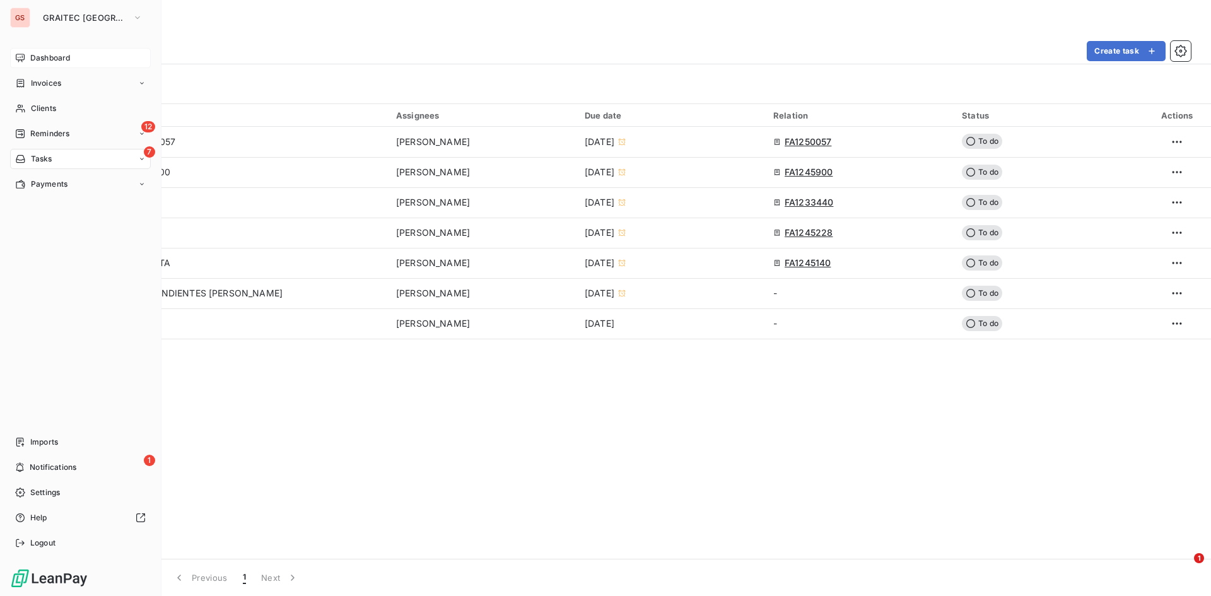
click at [12, 56] on div "Dashboard" at bounding box center [80, 58] width 141 height 20
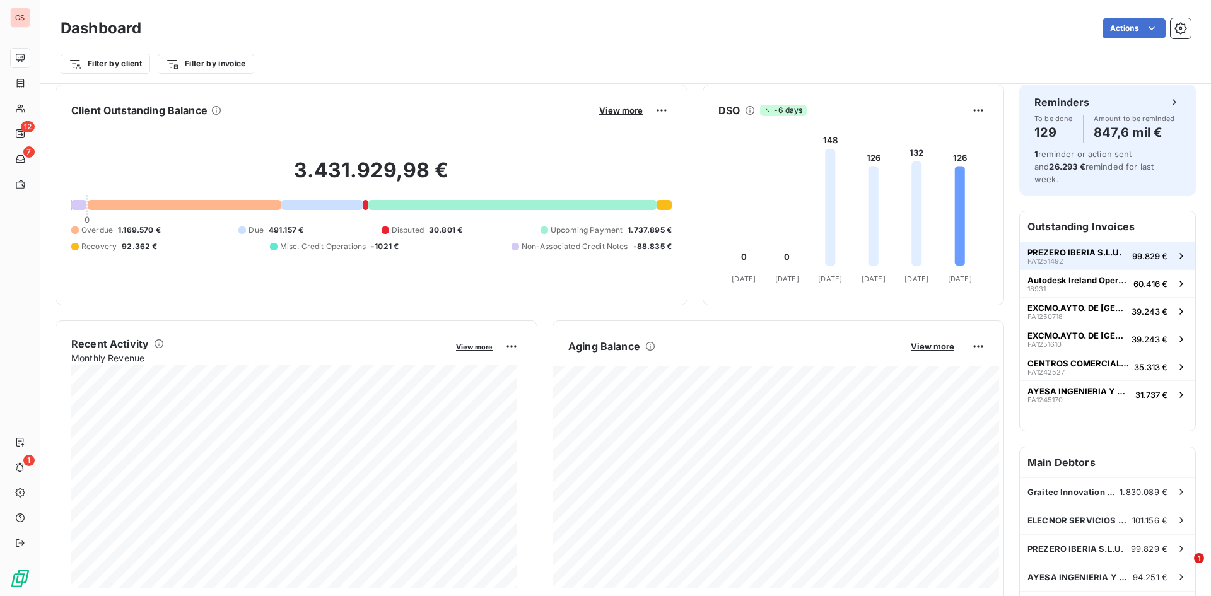
scroll to position [1, 0]
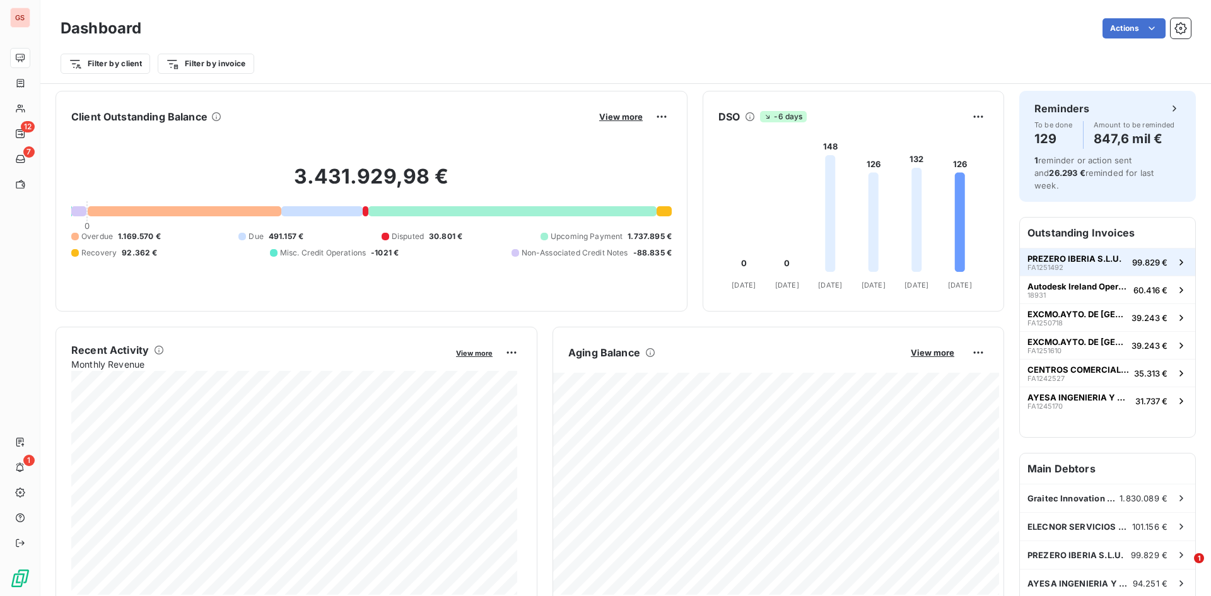
click at [1069, 254] on span "PREZERO IBERIA S.L.U." at bounding box center [1075, 259] width 94 height 10
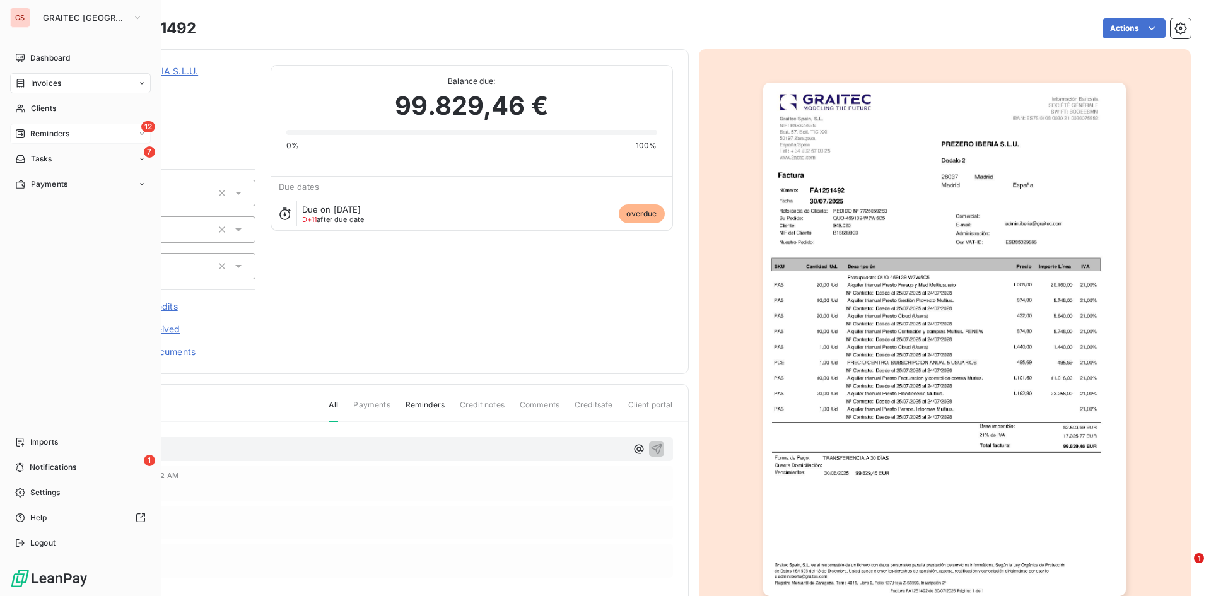
click at [46, 132] on span "Reminders" at bounding box center [49, 133] width 39 height 11
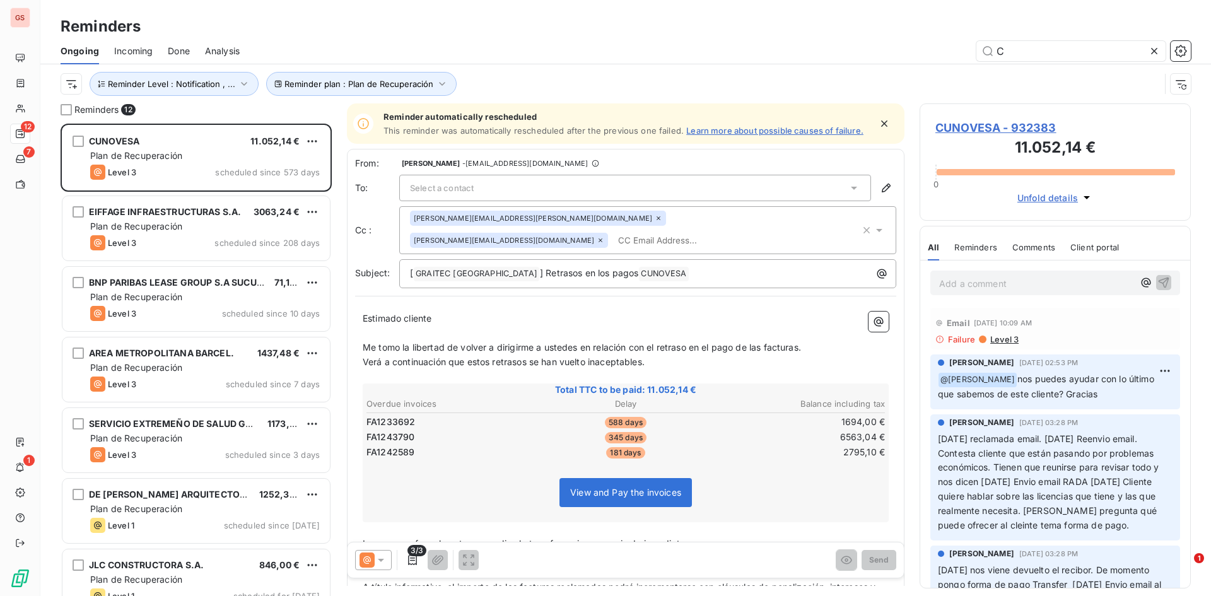
click at [1092, 63] on div "Ongoing Incoming Done Analysis C" at bounding box center [625, 51] width 1171 height 26
click at [1087, 59] on input "C" at bounding box center [1071, 51] width 189 height 20
click at [1087, 57] on input "C" at bounding box center [1071, 51] width 189 height 20
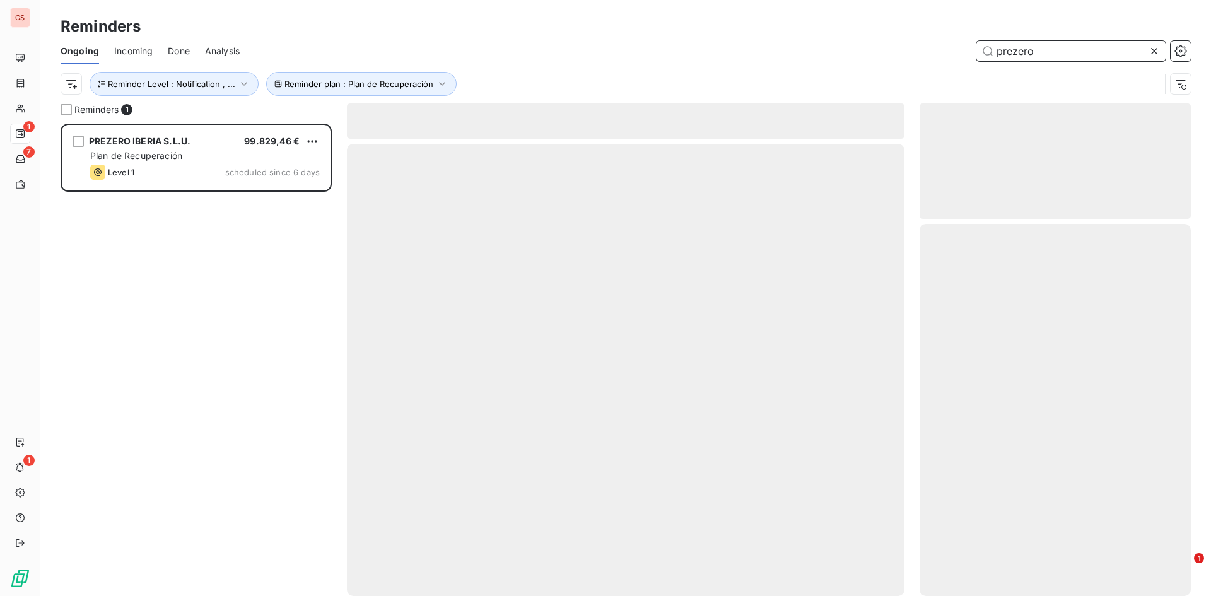
scroll to position [463, 262]
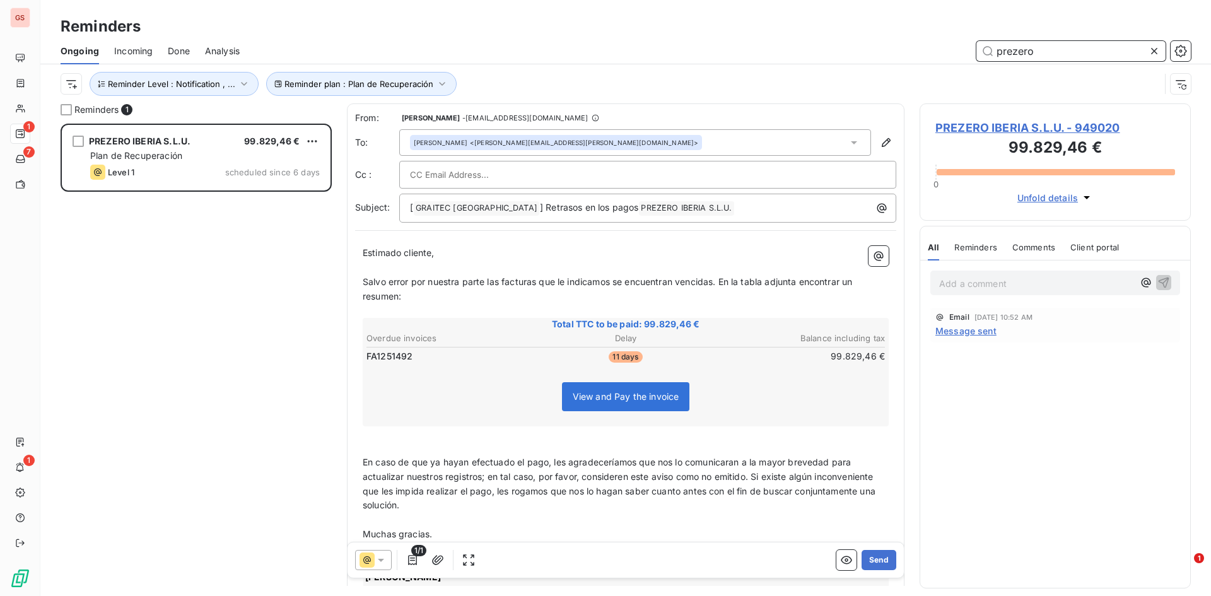
type input "prezero"
drag, startPoint x: 396, startPoint y: 355, endPoint x: 606, endPoint y: 358, distance: 209.5
click at [380, 350] on td "FA1251492" at bounding box center [452, 357] width 172 height 14
click at [1020, 127] on span "PREZERO IBERIA S.L.U. - 949020" at bounding box center [1056, 127] width 240 height 17
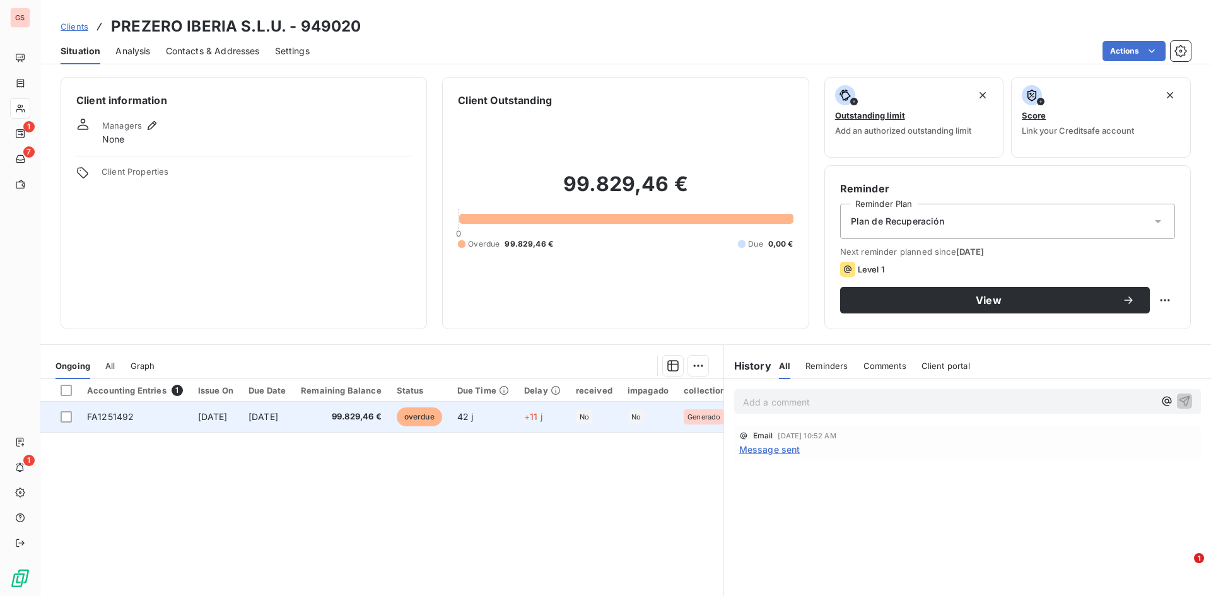
click at [174, 417] on td "FA1251492" at bounding box center [134, 417] width 111 height 30
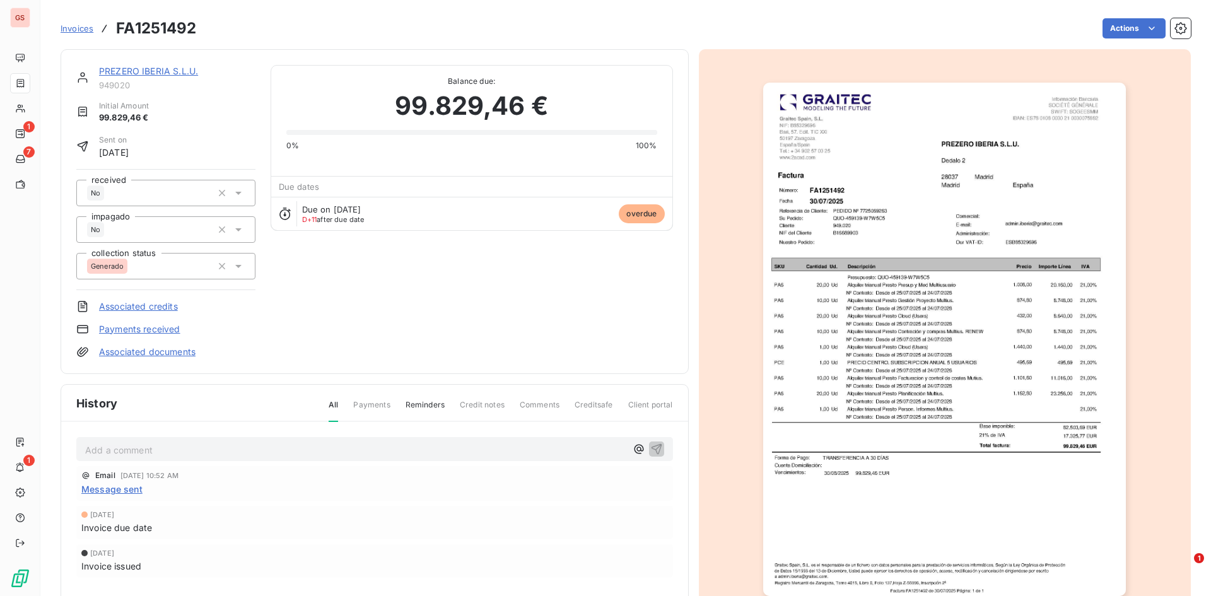
click at [927, 262] on img "button" at bounding box center [944, 340] width 363 height 514
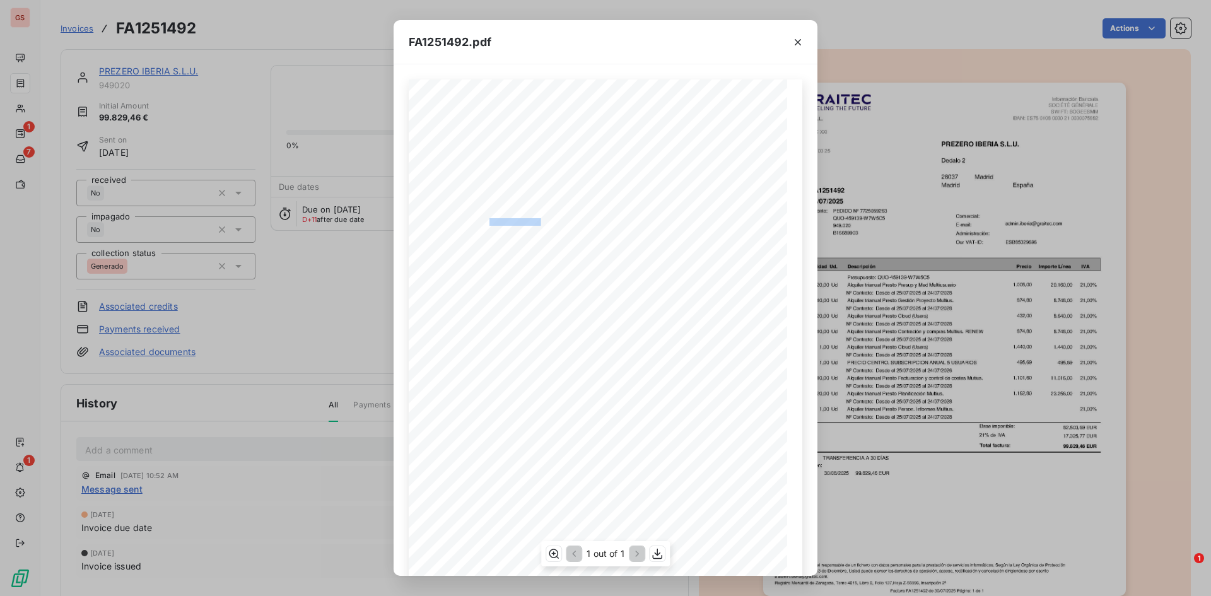
drag, startPoint x: 536, startPoint y: 221, endPoint x: 486, endPoint y: 221, distance: 49.8
click at [490, 221] on span "QUO-459139-W7W5C5" at bounding box center [517, 220] width 55 height 5
copy span "QUO-459139-W7W5C"
click at [808, 40] on div at bounding box center [798, 42] width 39 height 44
click at [811, 40] on div at bounding box center [798, 42] width 39 height 44
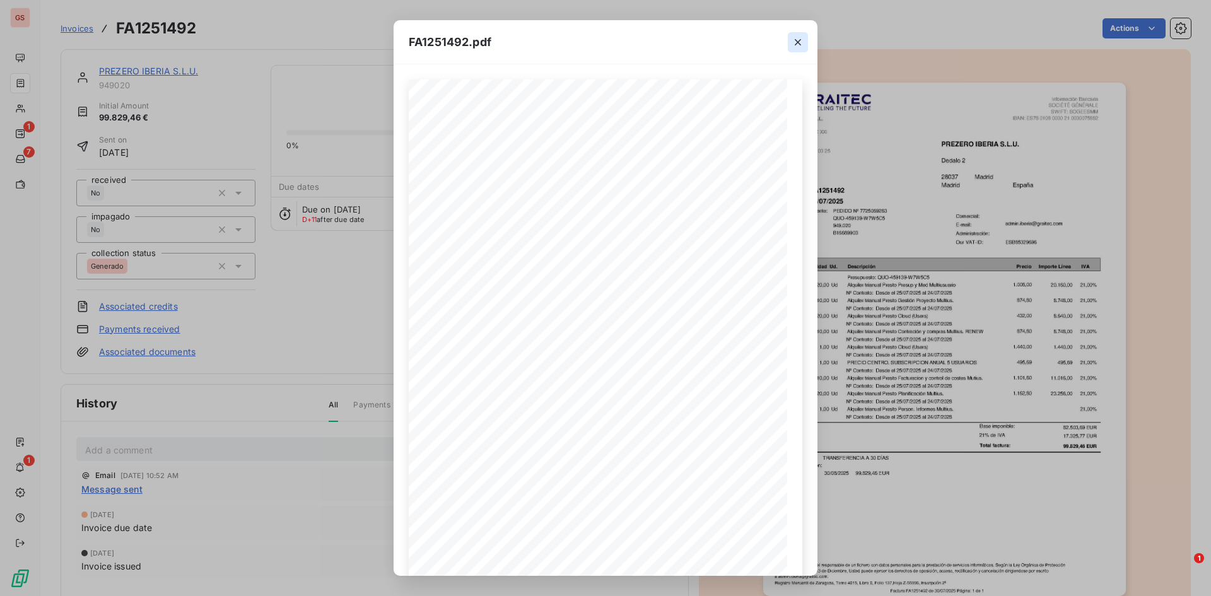
click at [802, 39] on icon "button" at bounding box center [798, 42] width 13 height 13
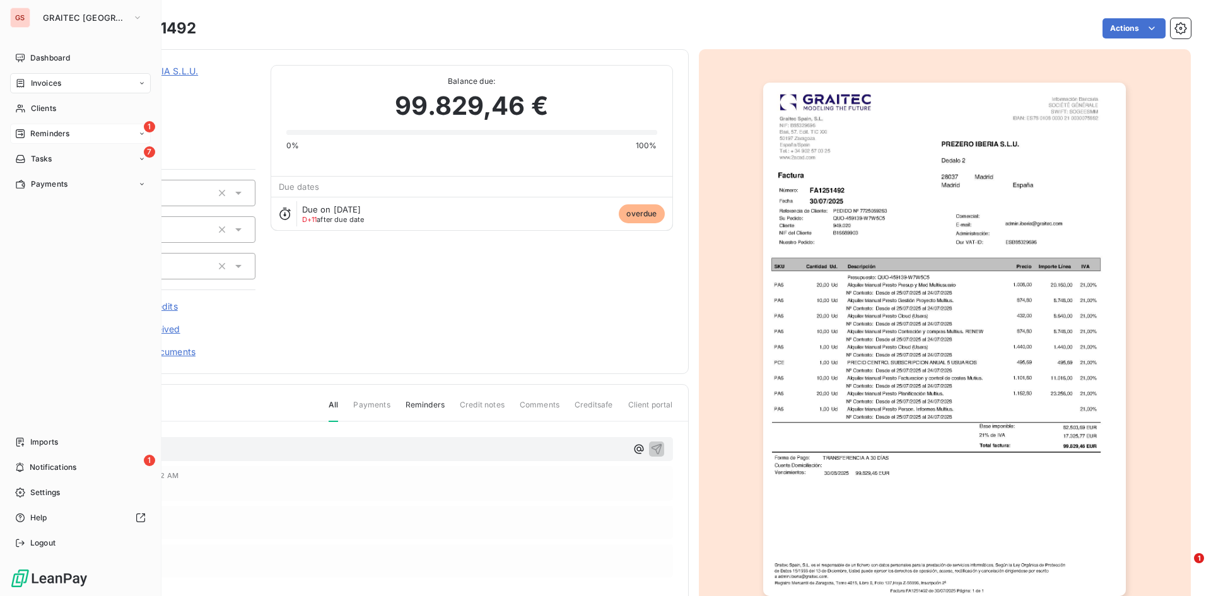
click at [58, 137] on span "Reminders" at bounding box center [49, 133] width 39 height 11
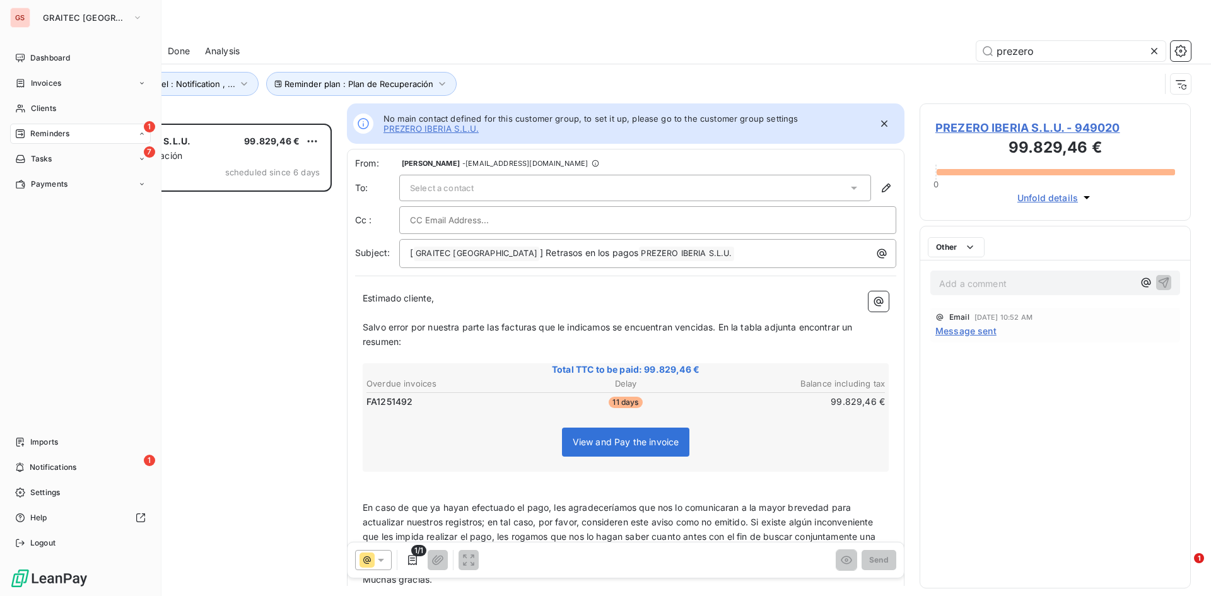
scroll to position [463, 262]
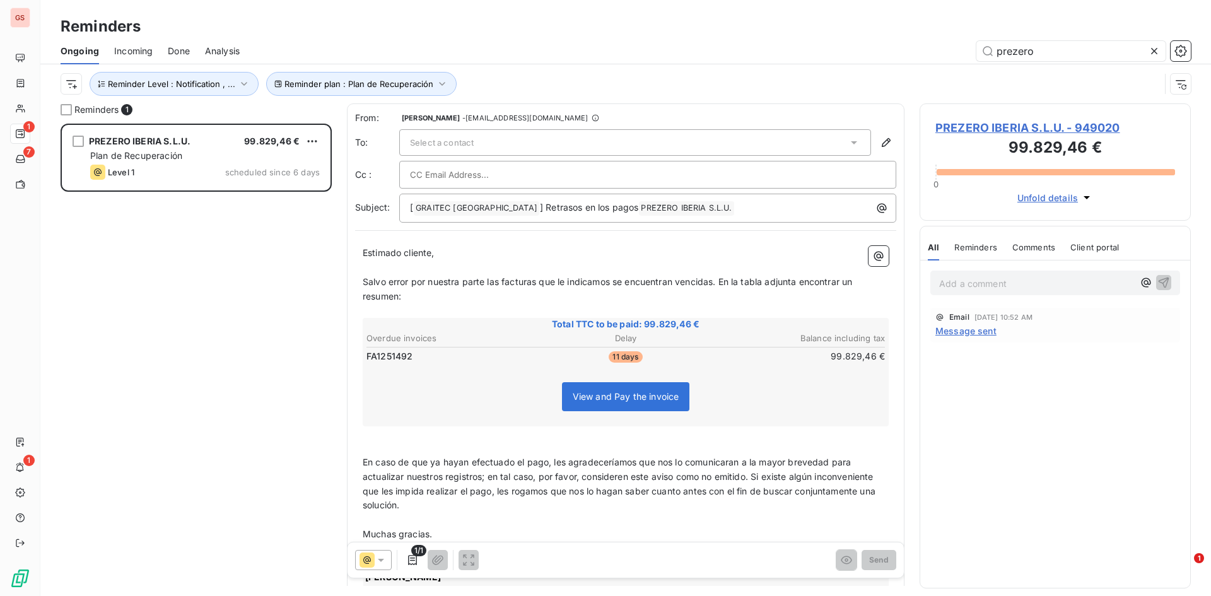
click at [519, 146] on div "Select a contact" at bounding box center [635, 142] width 472 height 26
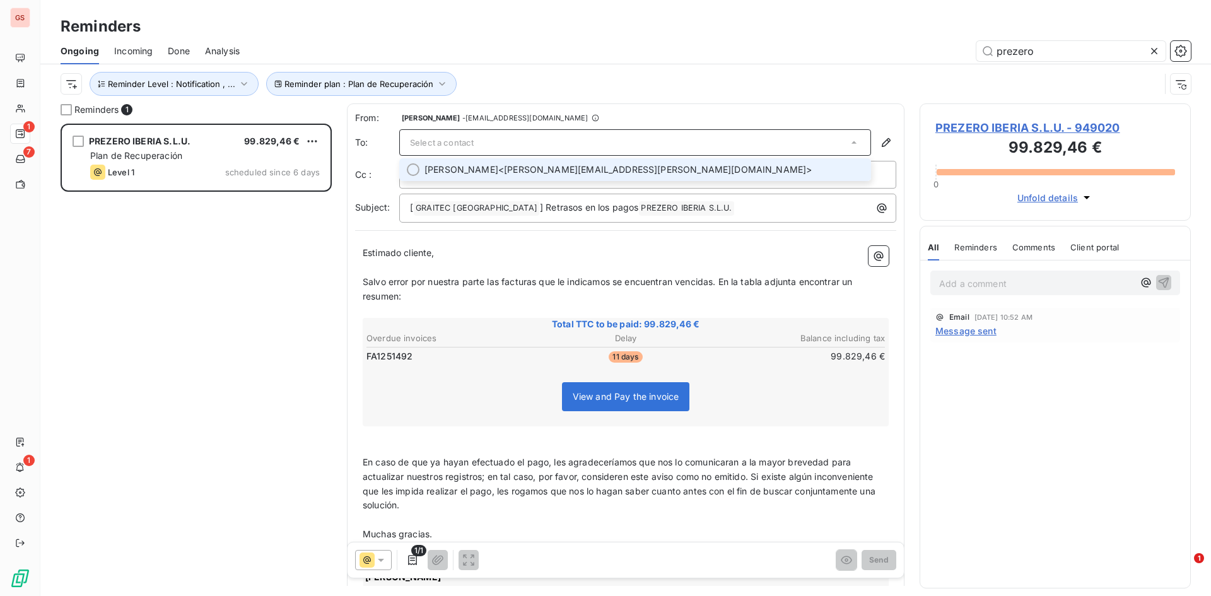
click at [576, 166] on span "[PERSON_NAME] <[PERSON_NAME][EMAIL_ADDRESS][PERSON_NAME][DOMAIN_NAME]>" at bounding box center [644, 169] width 439 height 13
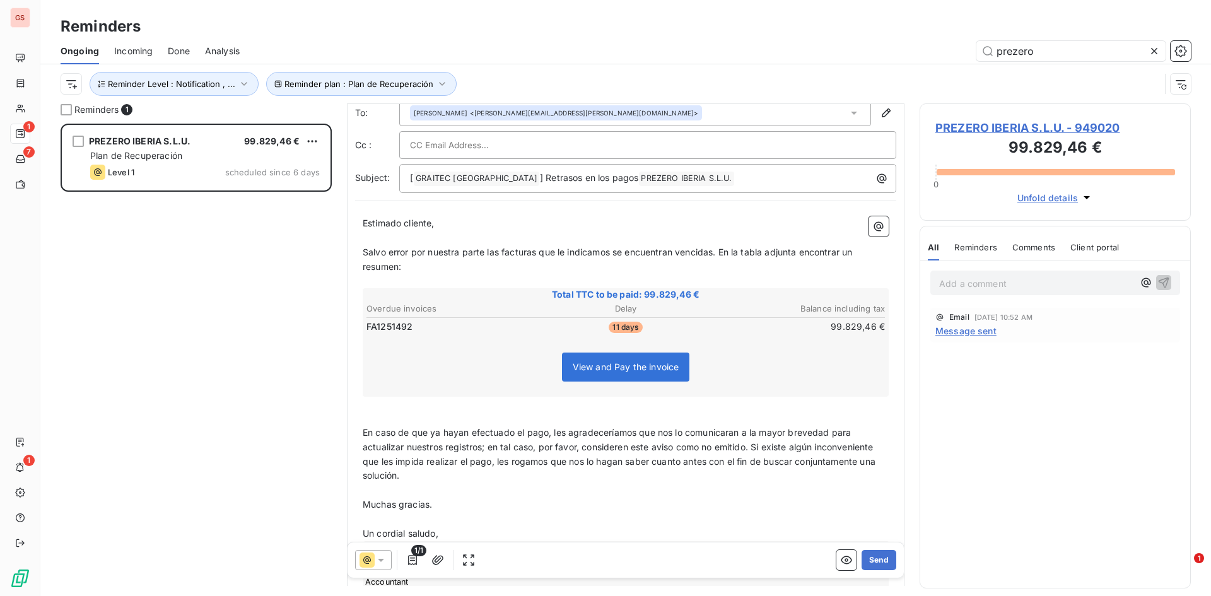
scroll to position [0, 0]
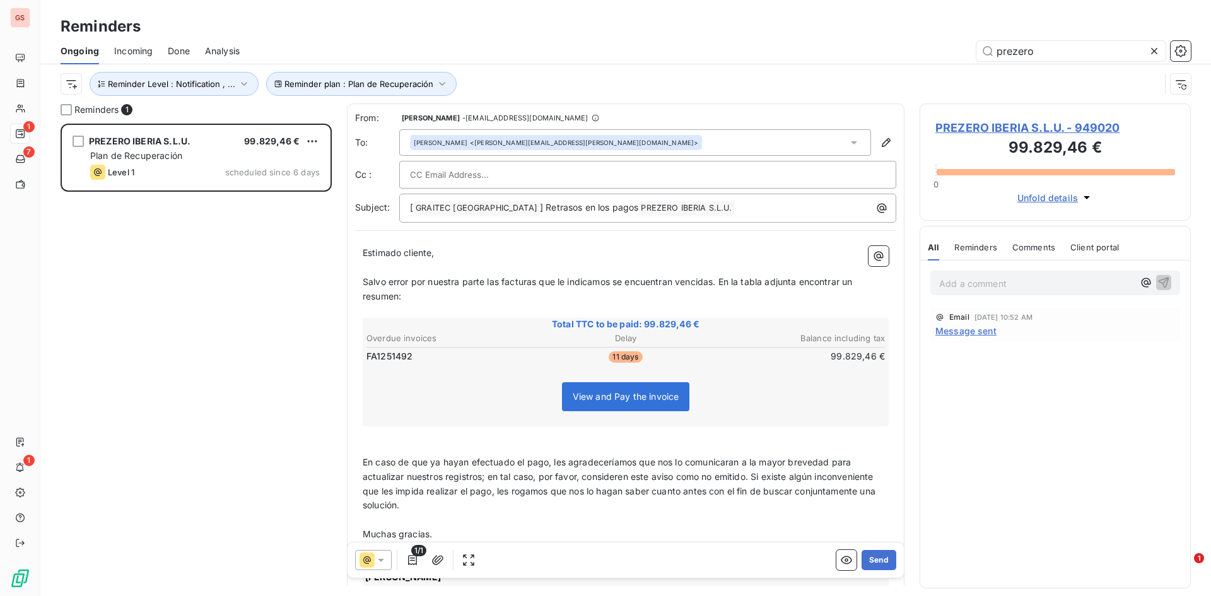
drag, startPoint x: 527, startPoint y: 140, endPoint x: 524, endPoint y: 153, distance: 13.5
click at [527, 139] on div "[PERSON_NAME] <[PERSON_NAME][EMAIL_ADDRESS][PERSON_NAME][DOMAIN_NAME]>" at bounding box center [556, 142] width 285 height 9
